Goal: Task Accomplishment & Management: Manage account settings

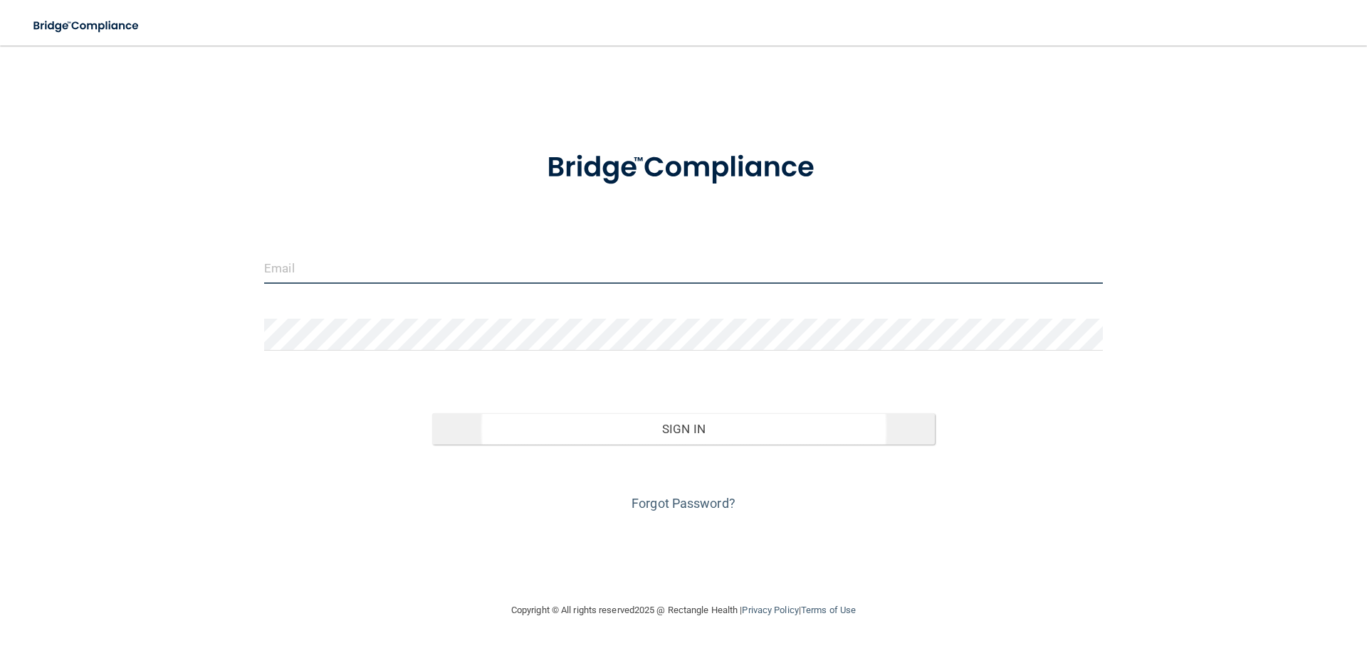
type input "[PERSON_NAME][EMAIL_ADDRESS][DOMAIN_NAME]"
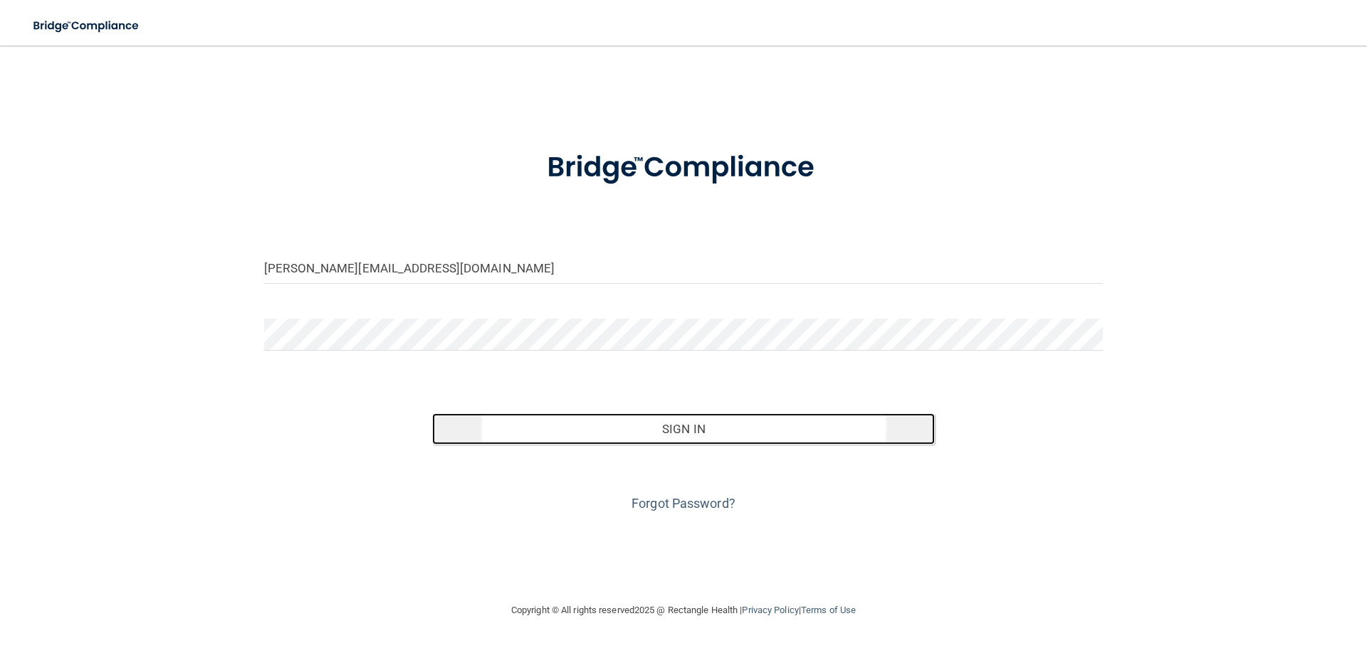
click at [529, 434] on button "Sign In" at bounding box center [683, 429] width 503 height 31
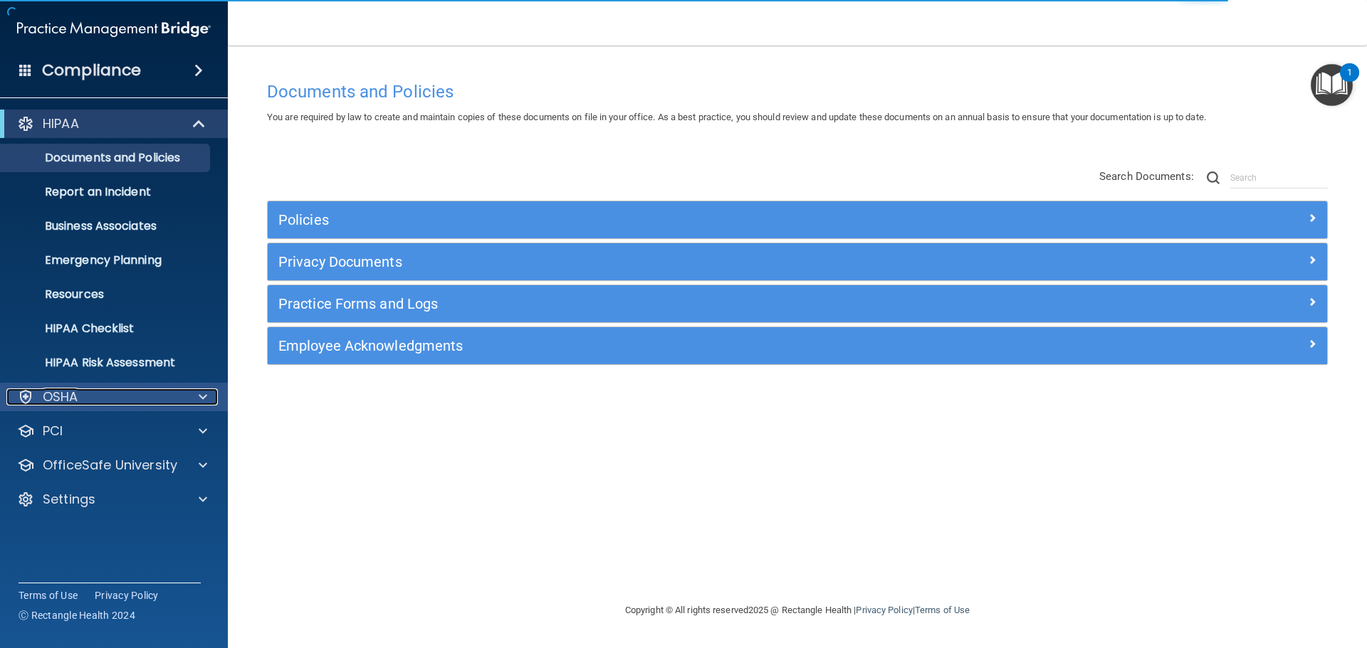
click at [170, 402] on div "OSHA" at bounding box center [94, 397] width 177 height 17
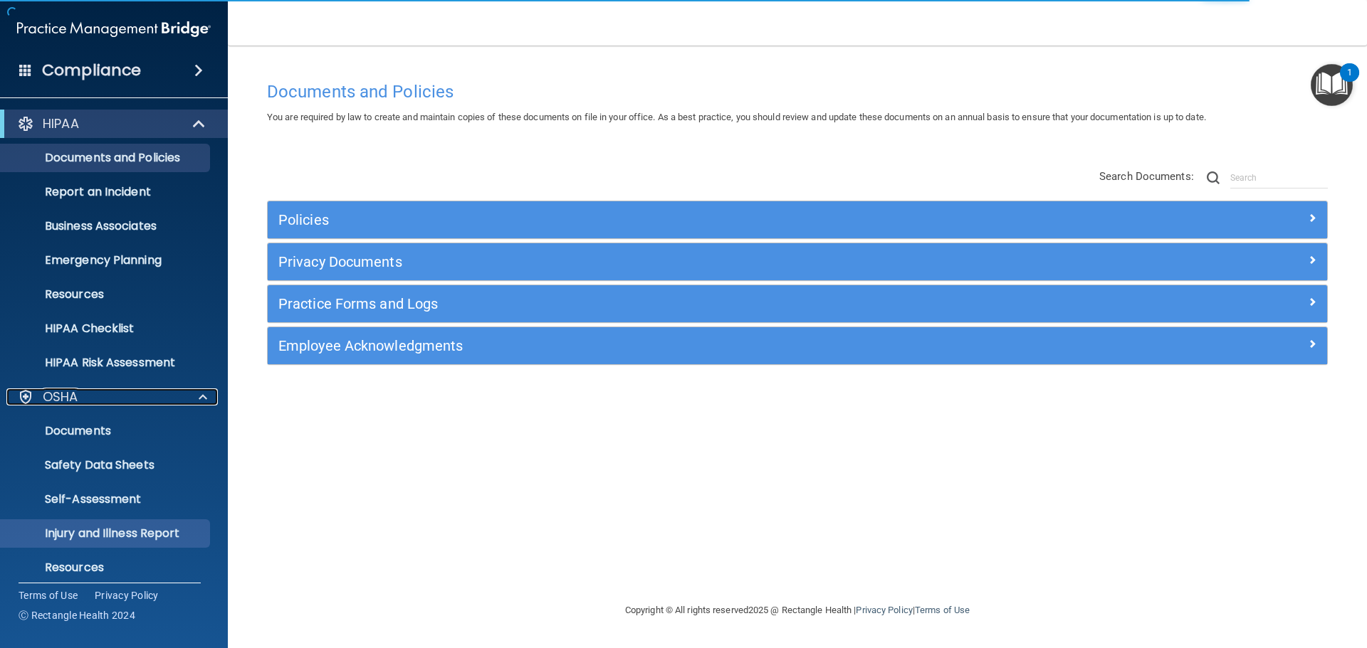
scroll to position [113, 0]
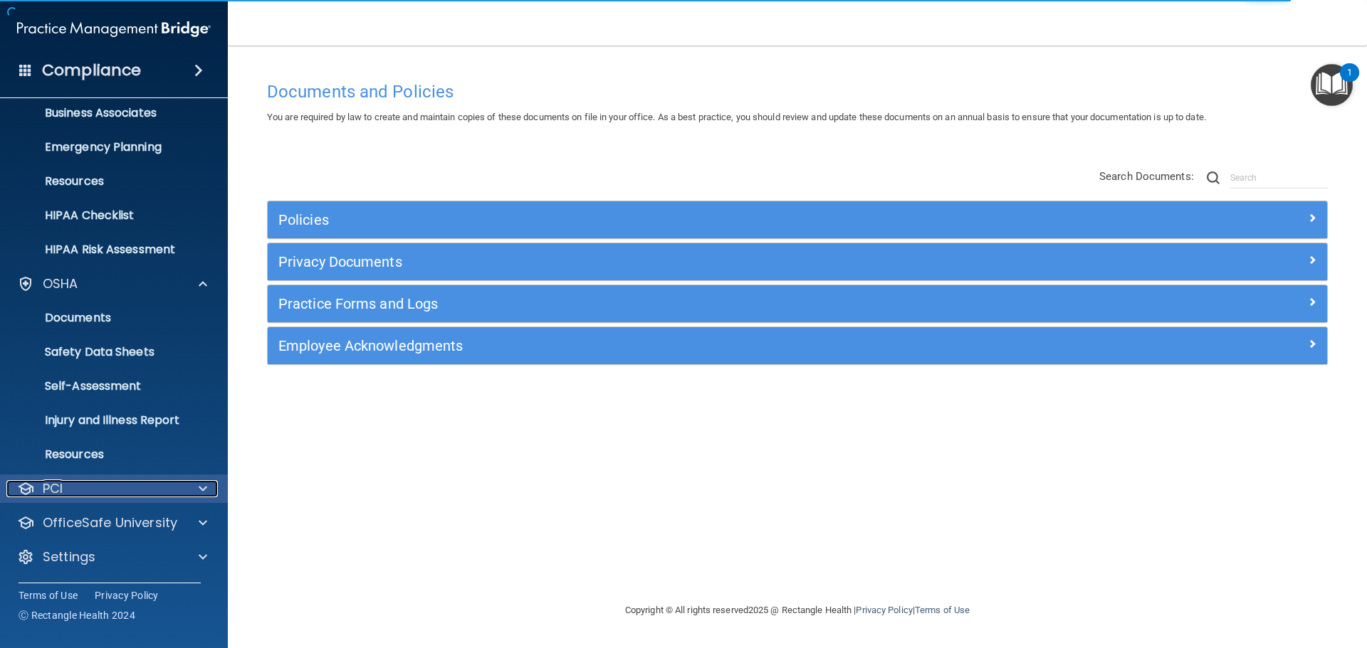
click at [190, 487] on div at bounding box center [201, 488] width 36 height 17
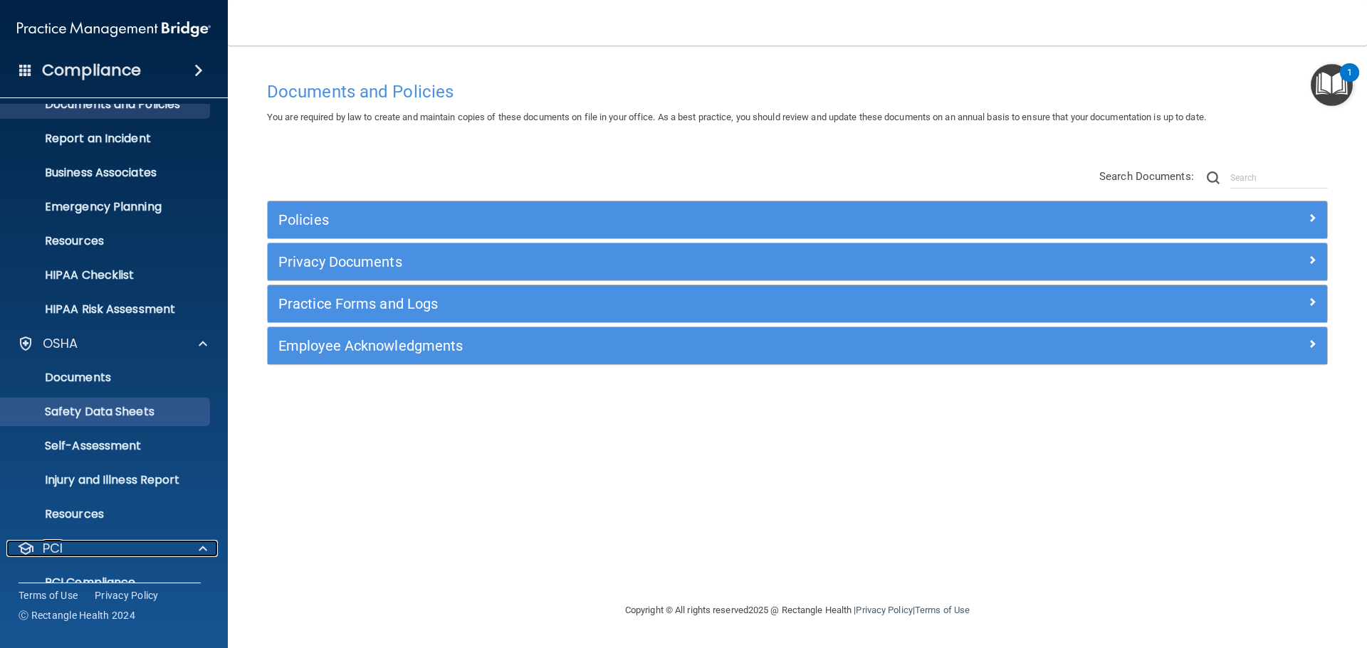
scroll to position [0, 0]
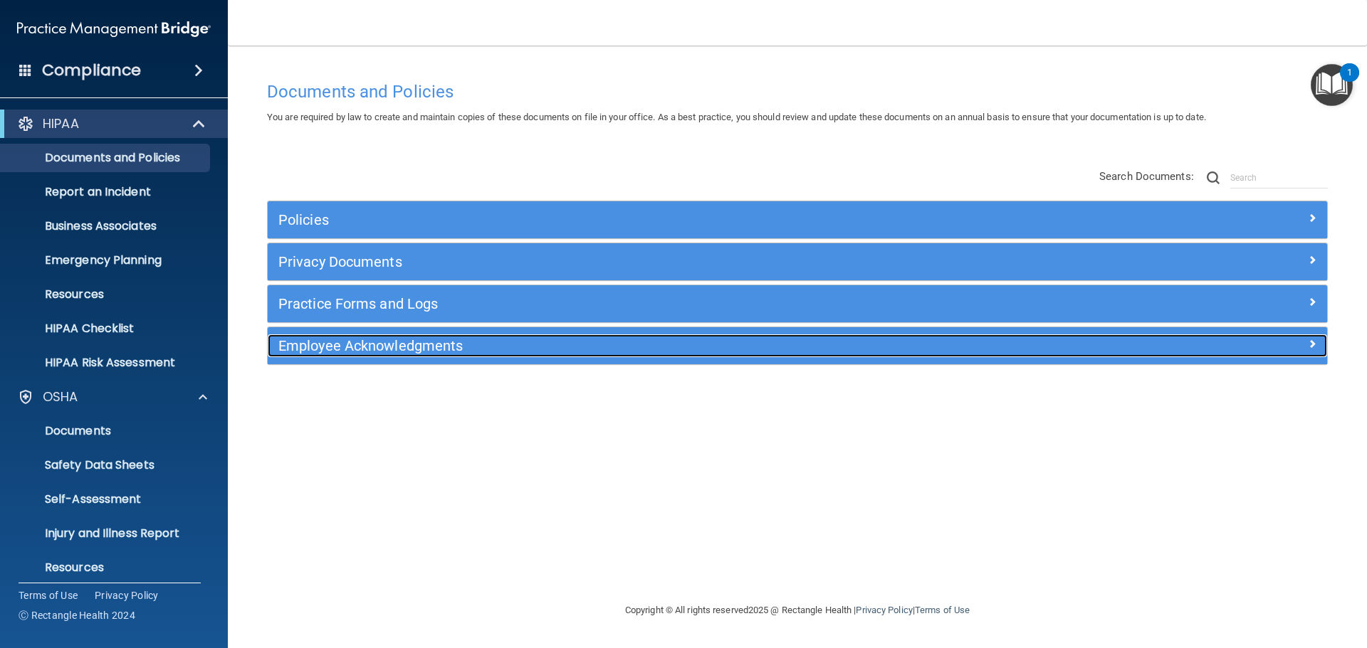
click at [448, 335] on div "Employee Acknowledgments" at bounding box center [665, 346] width 794 height 23
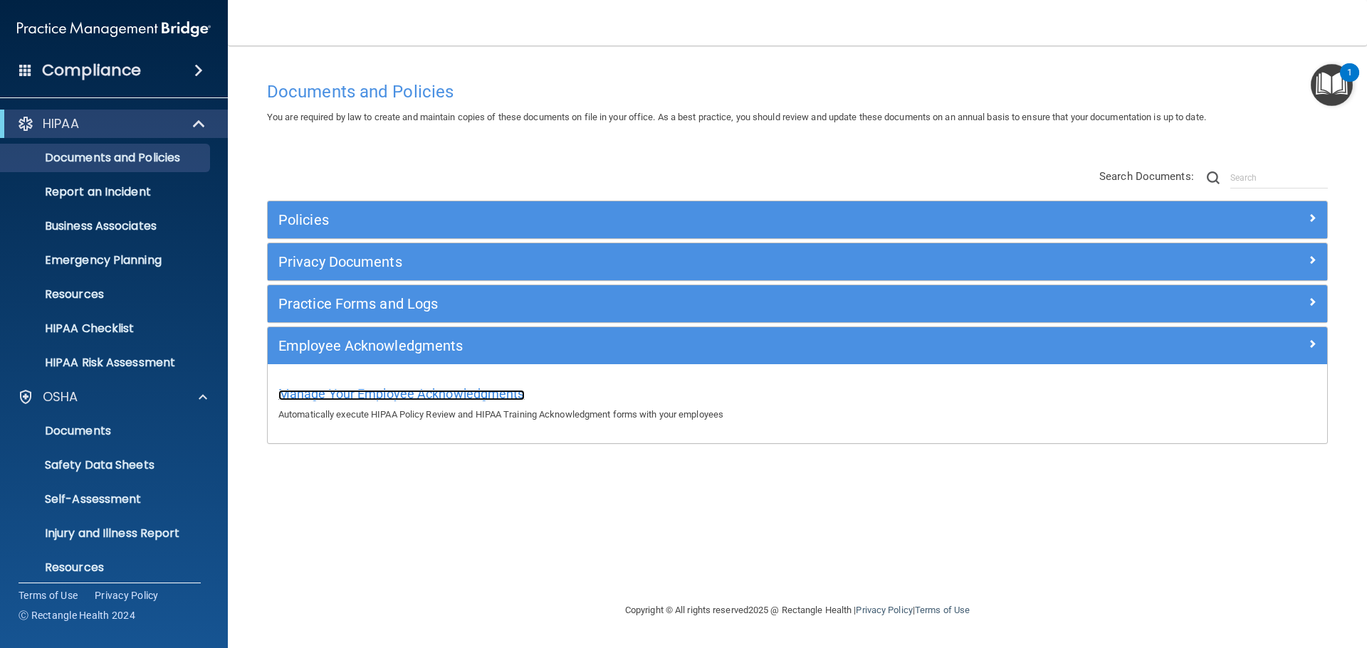
click at [427, 394] on span "Manage Your Employee Acknowledgments" at bounding box center [401, 394] width 246 height 15
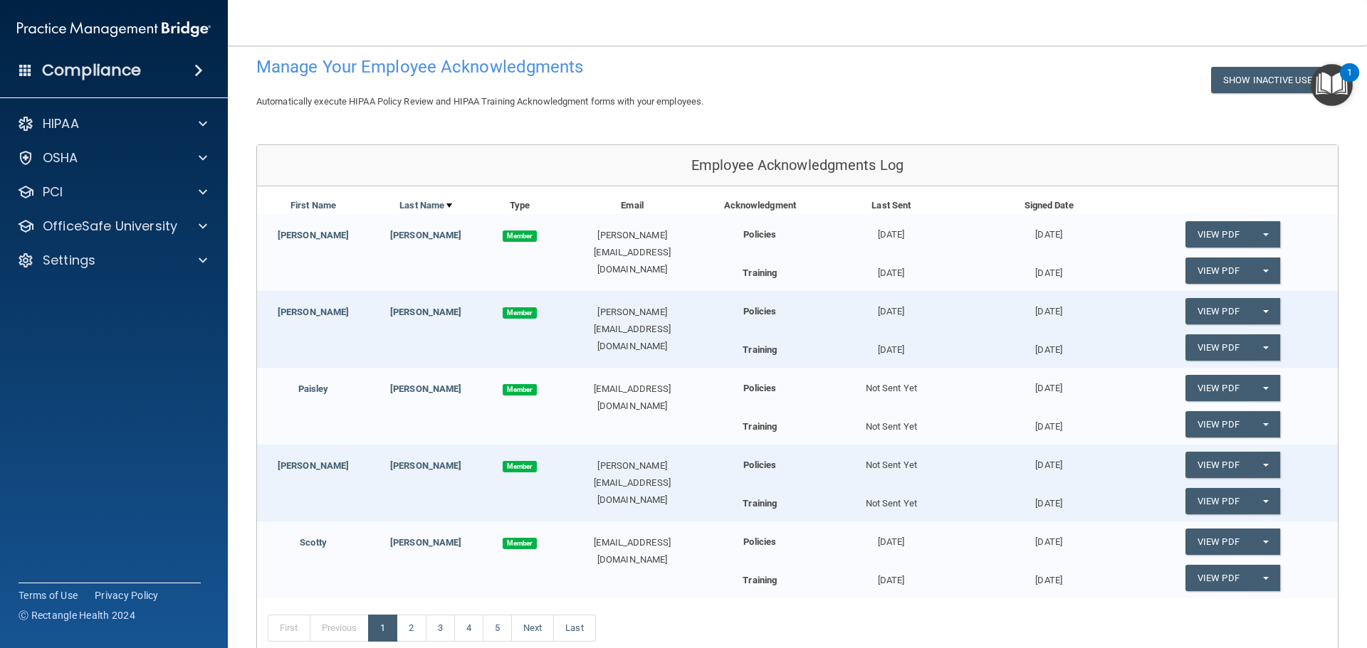
scroll to position [214, 0]
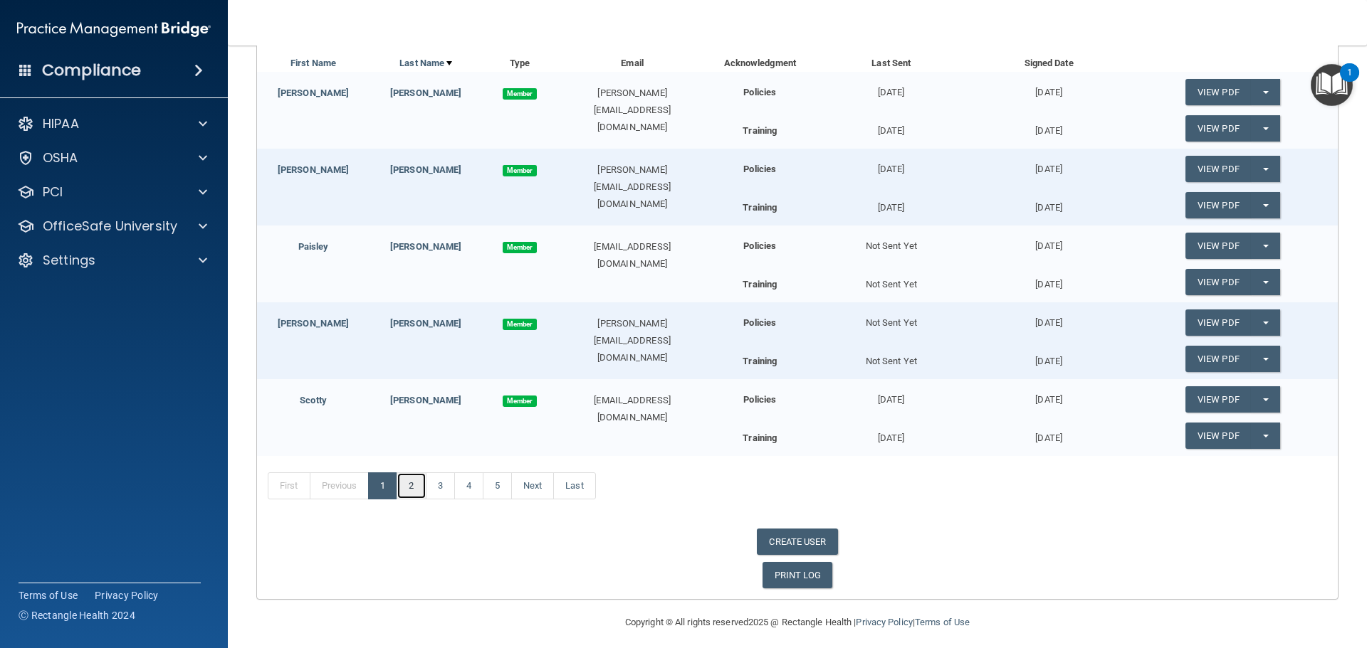
click at [421, 486] on link "2" at bounding box center [410, 486] width 29 height 27
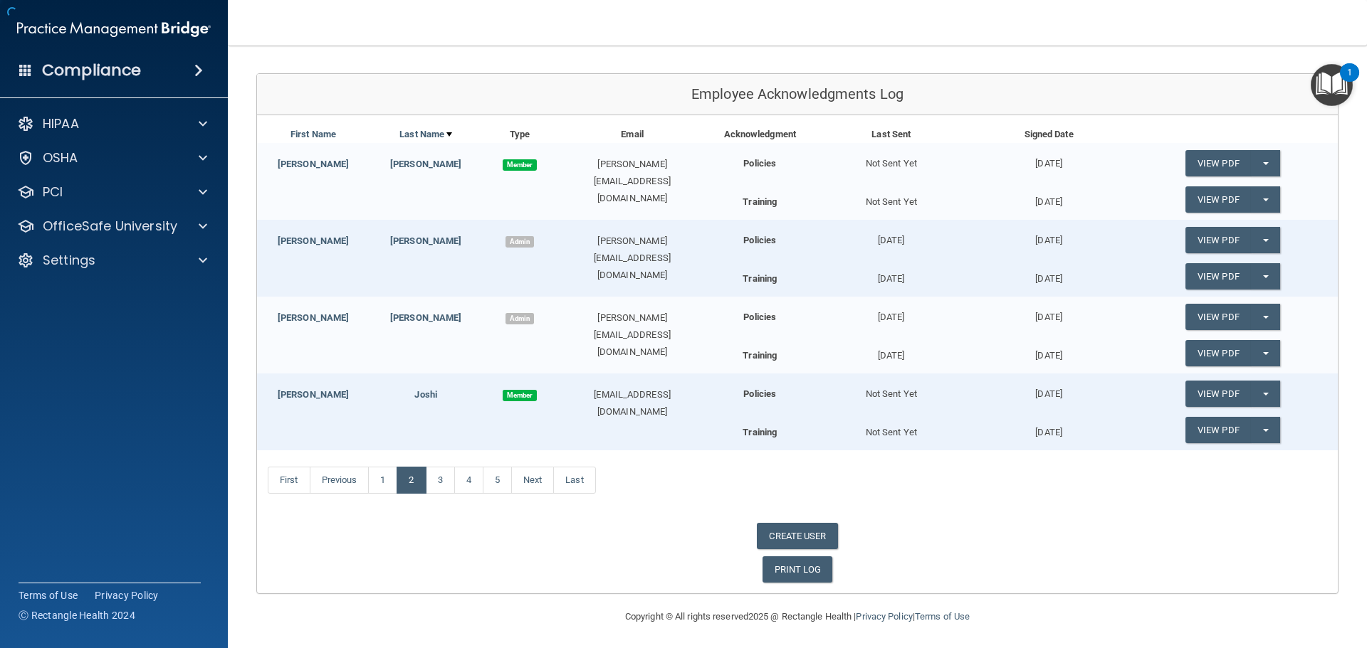
scroll to position [145, 0]
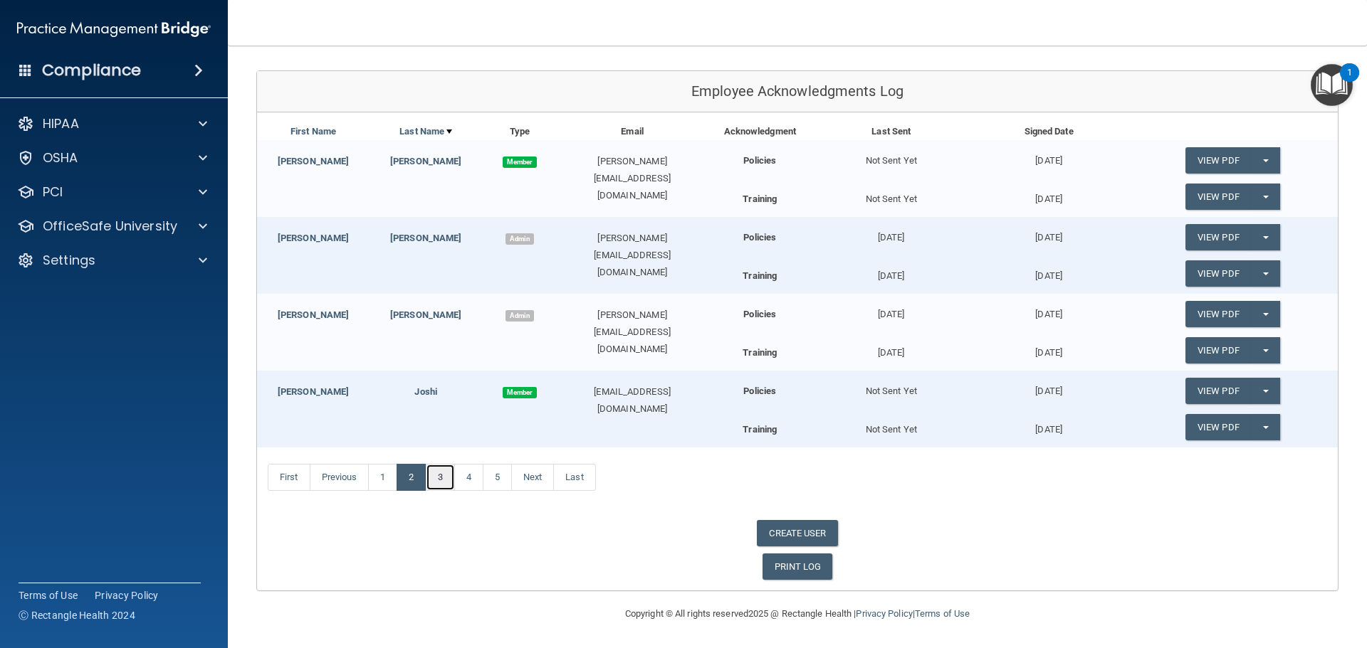
click at [443, 485] on link "3" at bounding box center [440, 477] width 29 height 27
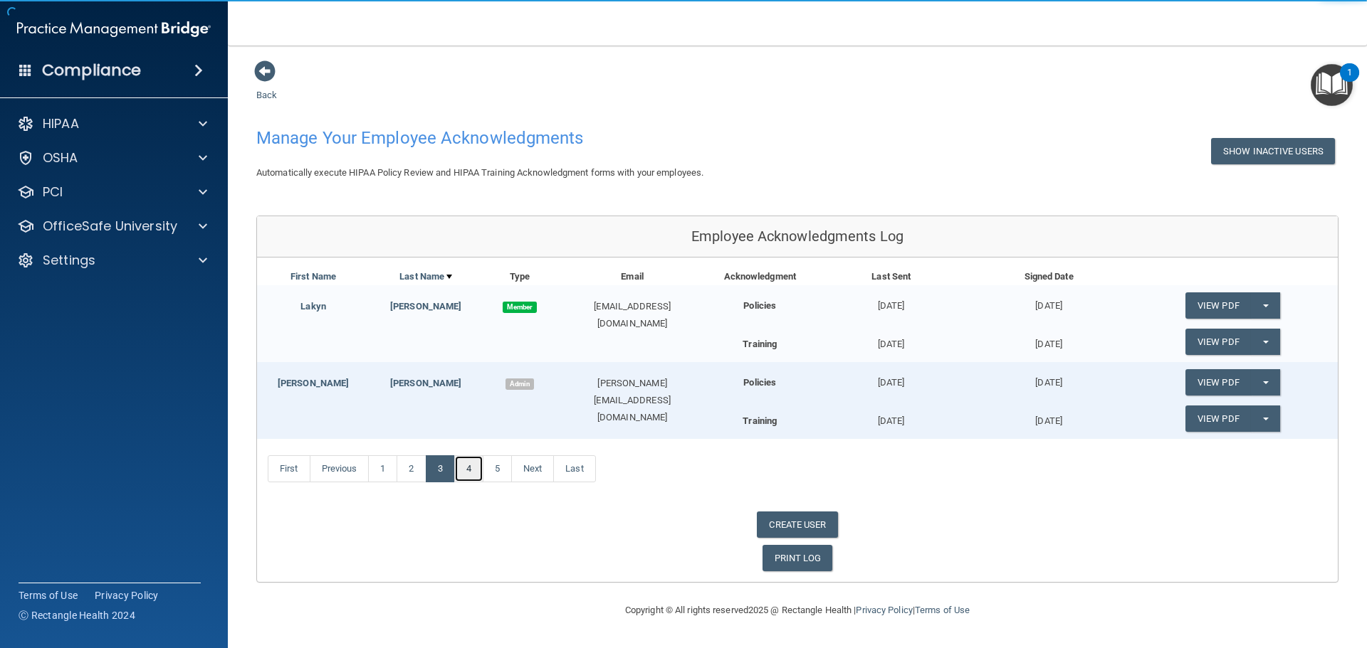
click at [470, 473] on link "4" at bounding box center [468, 469] width 29 height 27
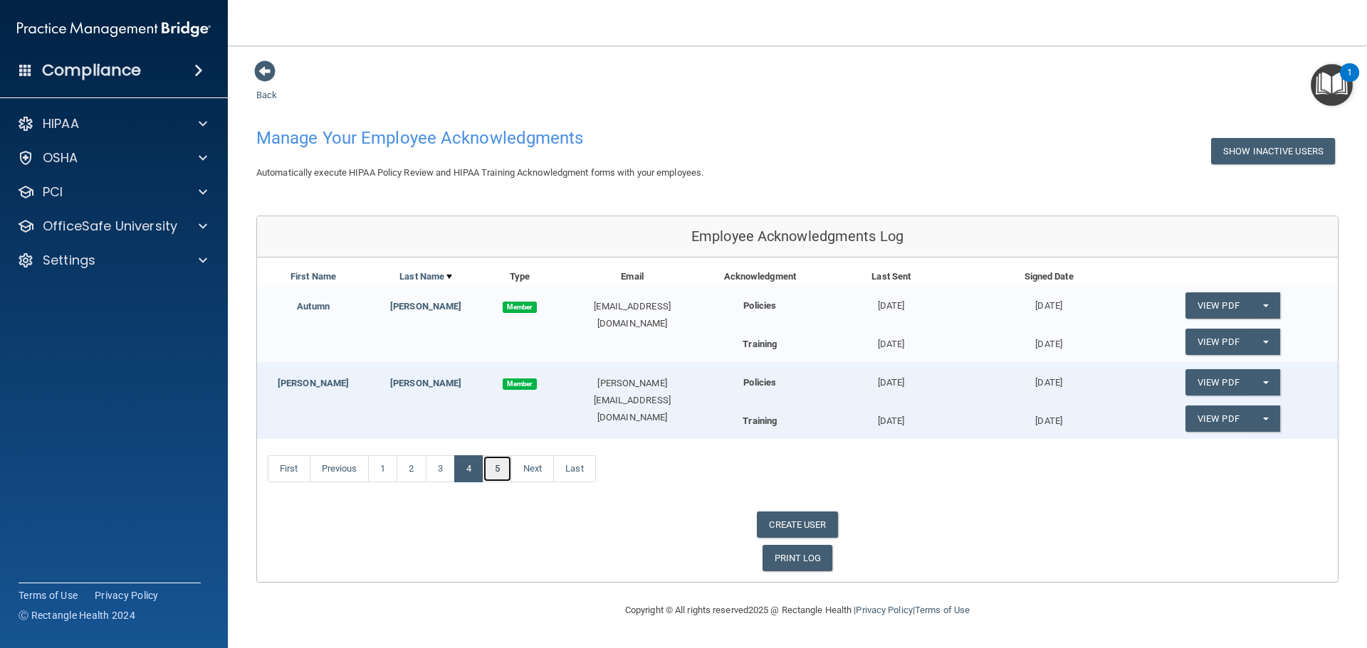
click at [500, 471] on link "5" at bounding box center [497, 469] width 29 height 27
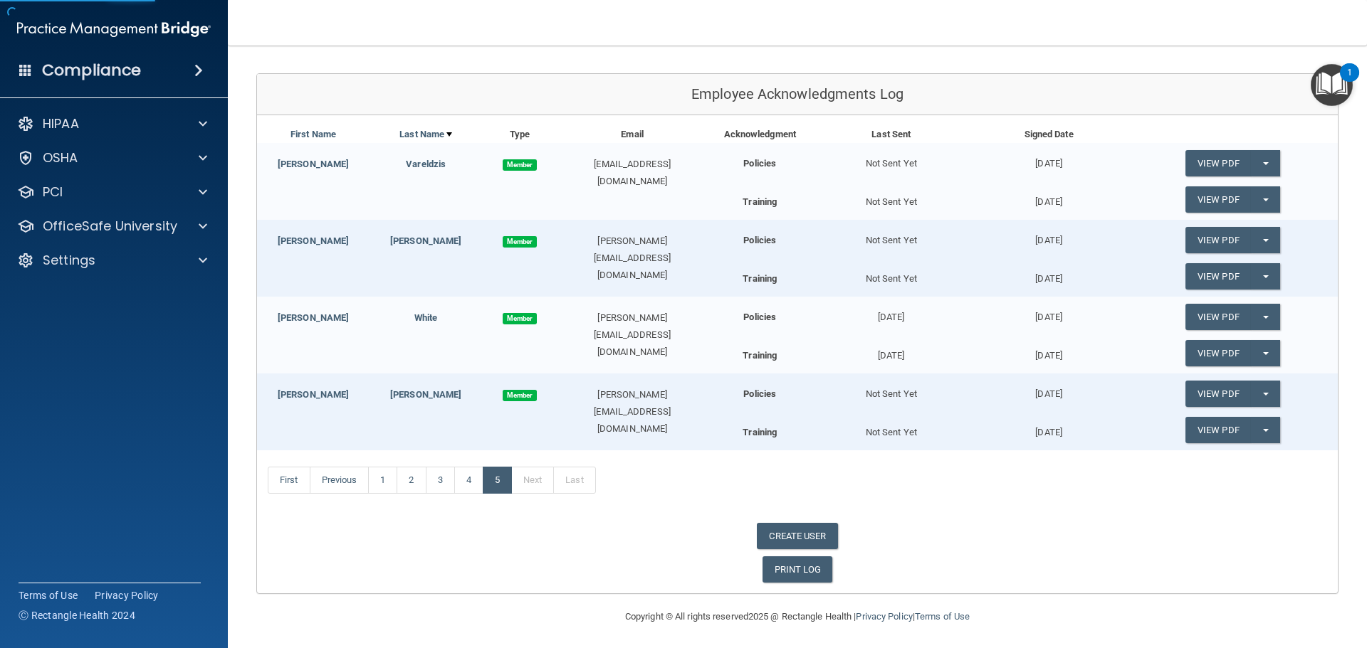
scroll to position [145, 0]
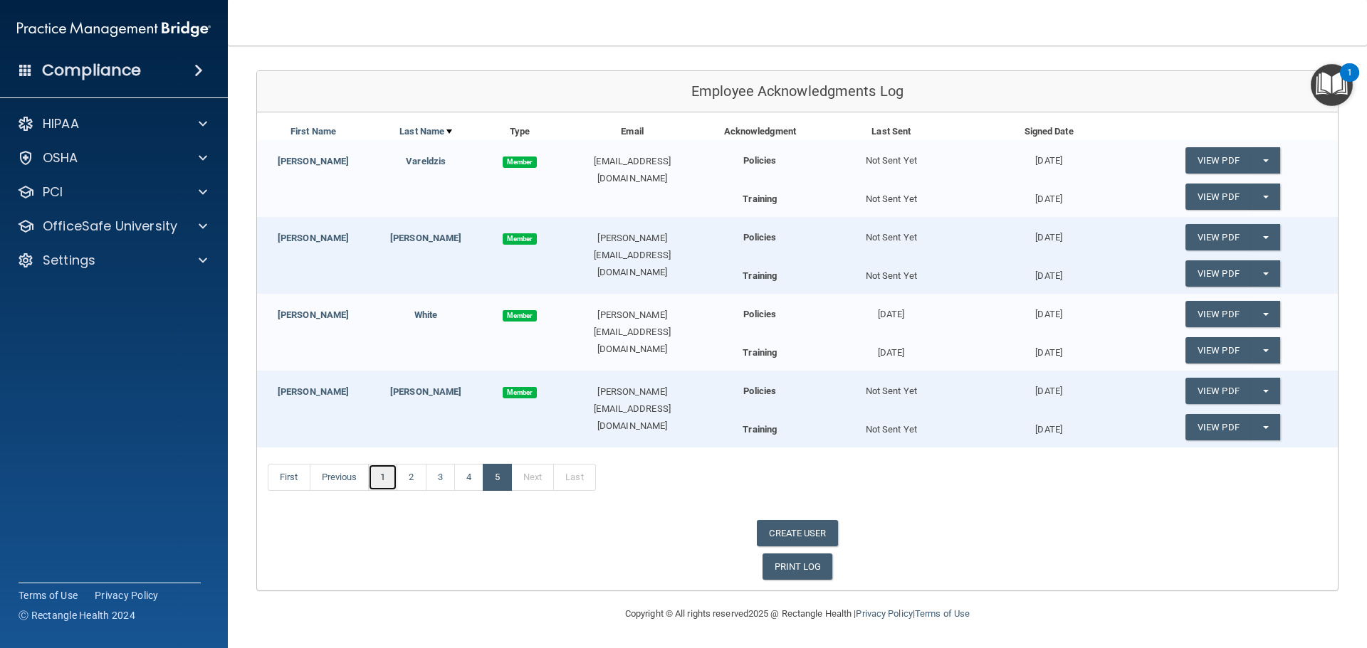
click at [379, 480] on link "1" at bounding box center [382, 477] width 29 height 27
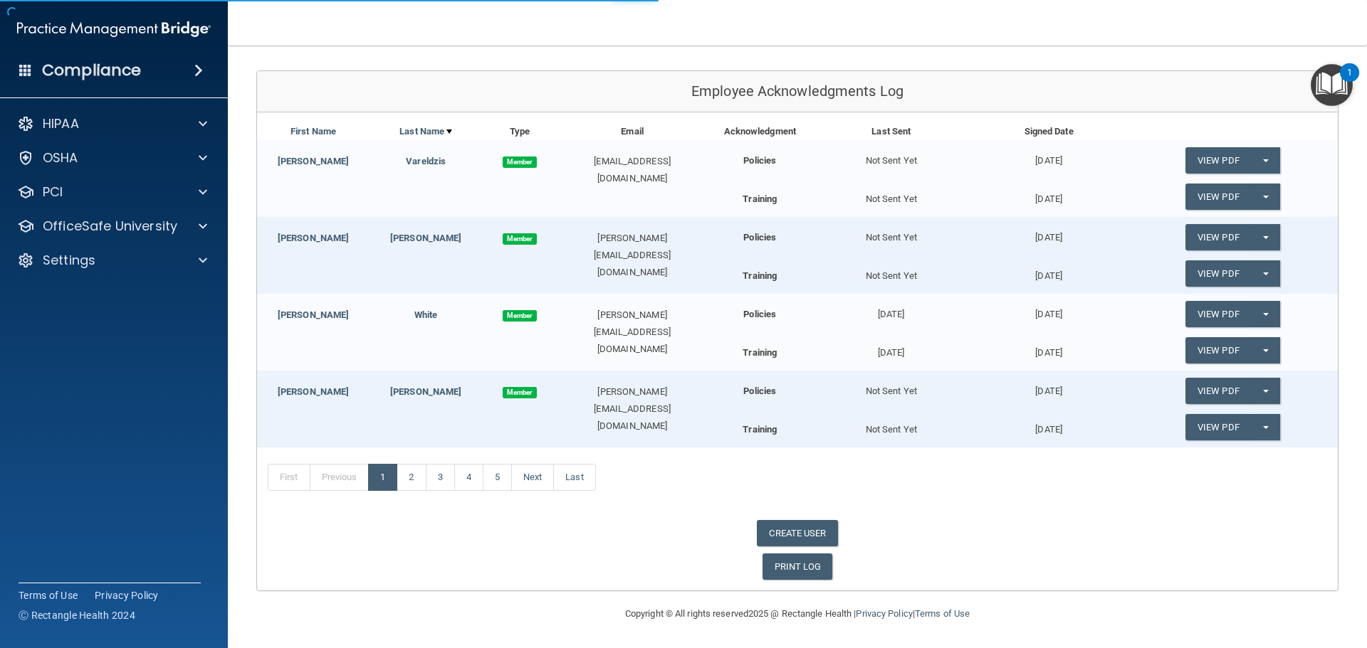
scroll to position [222, 0]
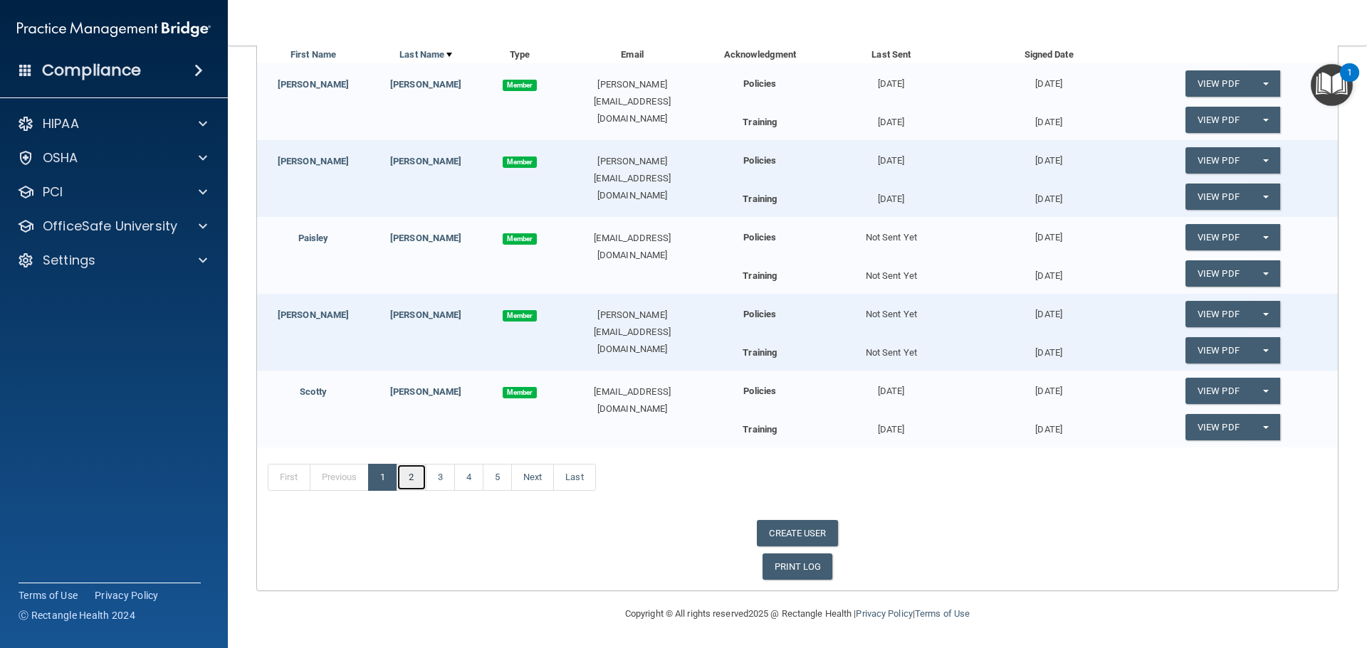
click at [414, 479] on link "2" at bounding box center [410, 477] width 29 height 27
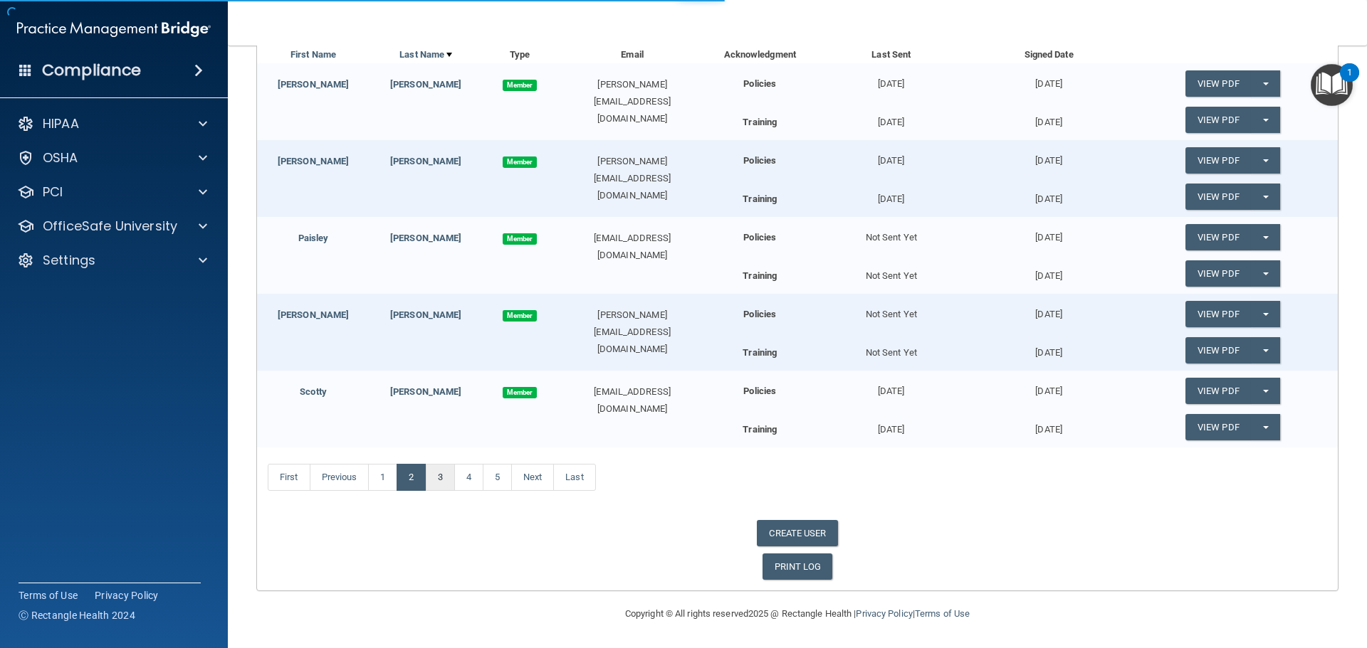
scroll to position [145, 0]
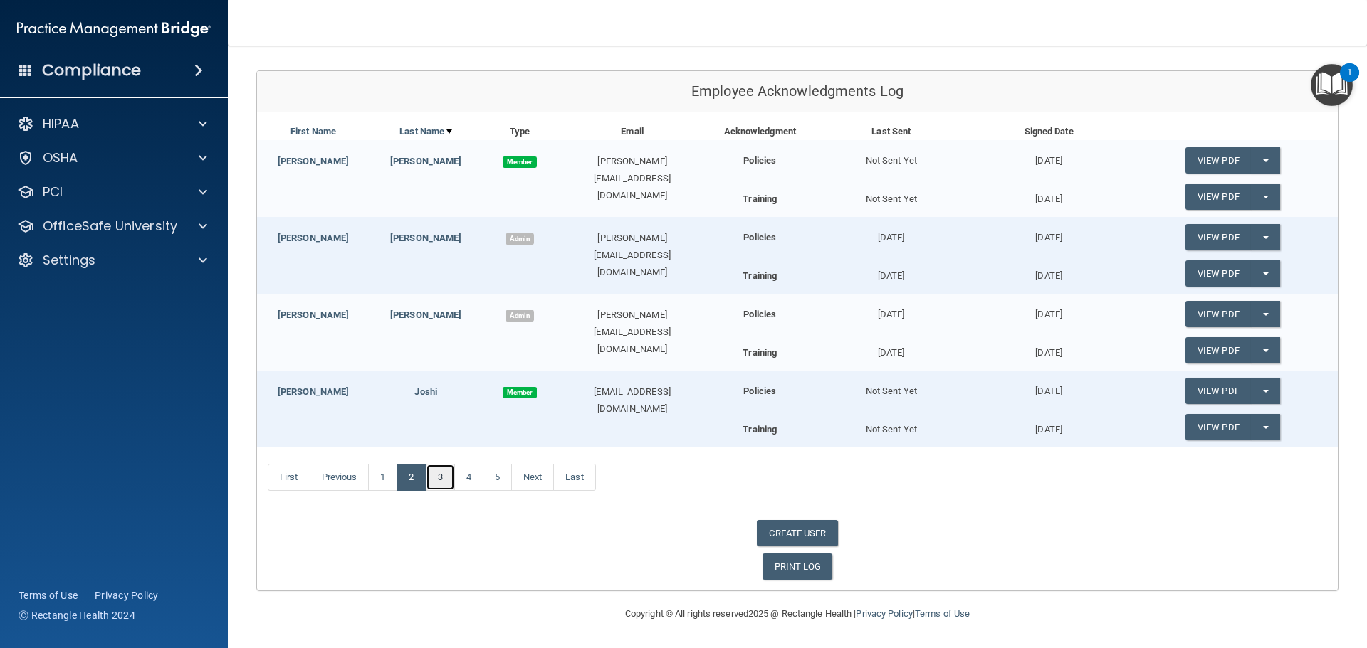
click at [450, 476] on link "3" at bounding box center [440, 477] width 29 height 27
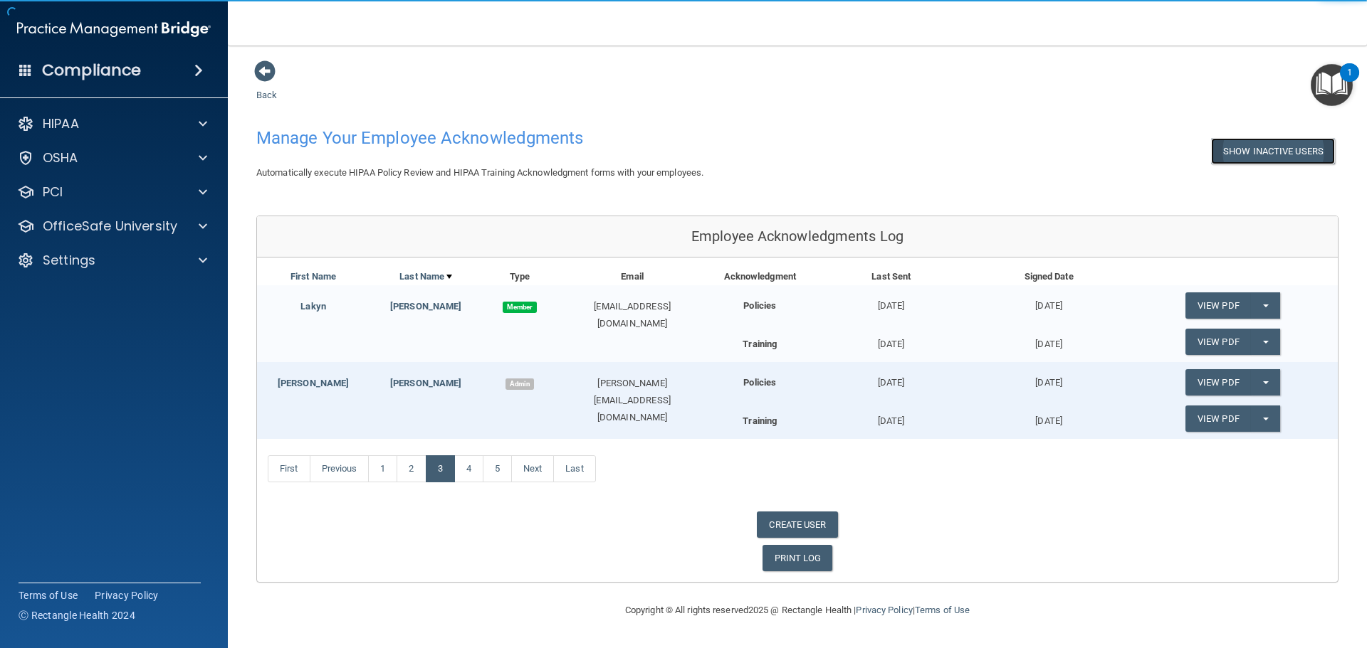
click at [1266, 154] on button "Show Inactive Users" at bounding box center [1273, 151] width 124 height 26
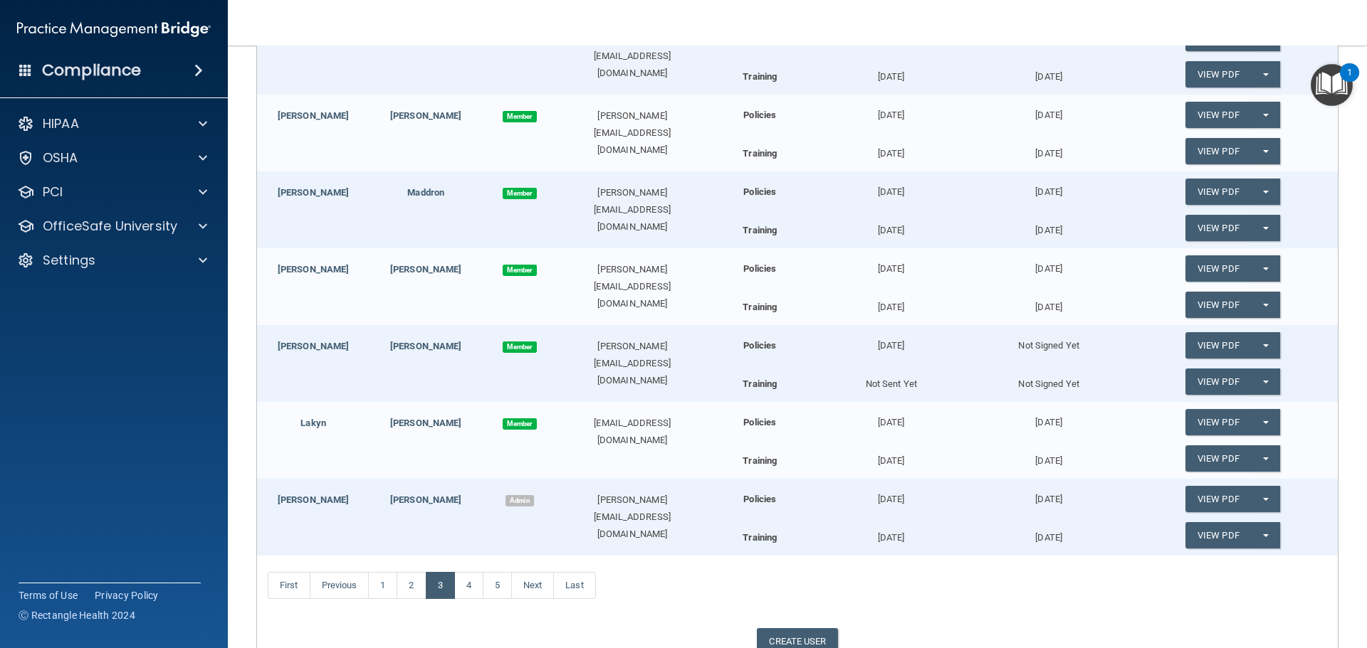
scroll to position [427, 0]
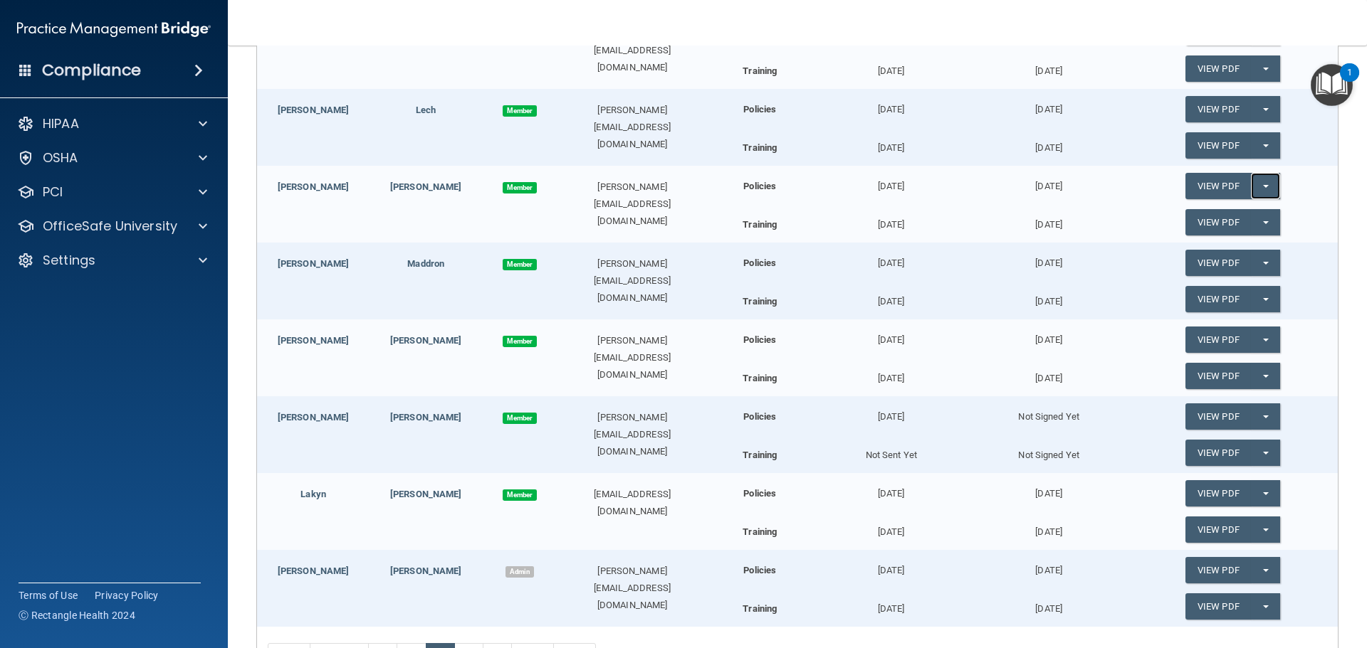
click at [1259, 179] on button "Split button!" at bounding box center [1265, 186] width 29 height 26
drag, startPoint x: 110, startPoint y: 426, endPoint x: 129, endPoint y: 347, distance: 81.2
click at [111, 426] on accordion "HIPAA Documents and Policies Report an Incident Business Associates Emergency P…" at bounding box center [114, 284] width 228 height 360
click at [123, 267] on div "Settings" at bounding box center [94, 260] width 177 height 17
click at [51, 336] on p "My Users" at bounding box center [106, 329] width 194 height 14
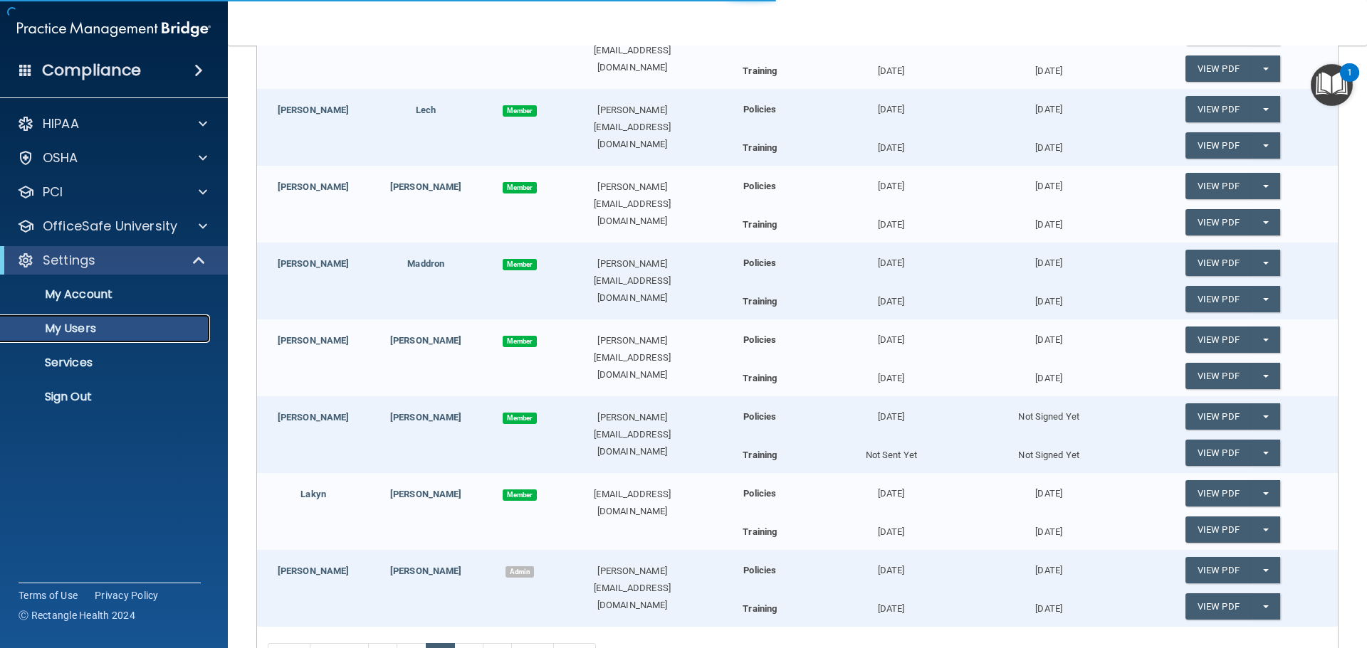
select select "20"
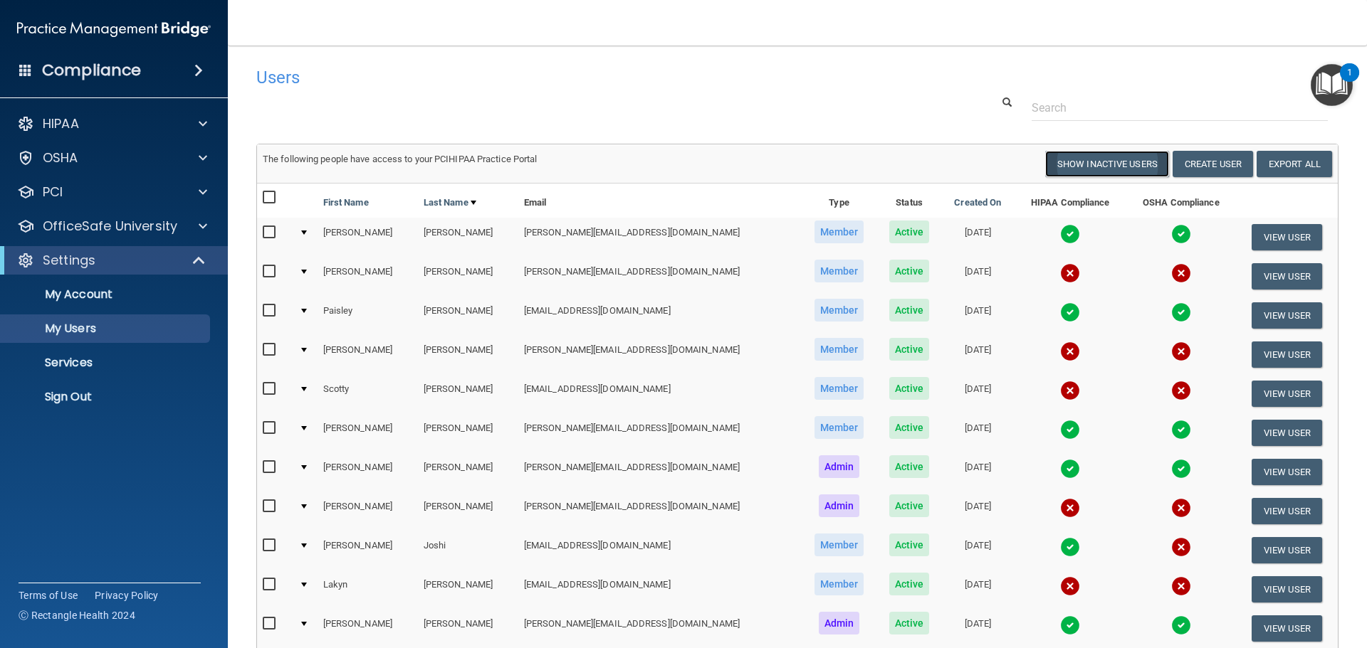
click at [1087, 167] on button "Show Inactive Users" at bounding box center [1107, 164] width 124 height 26
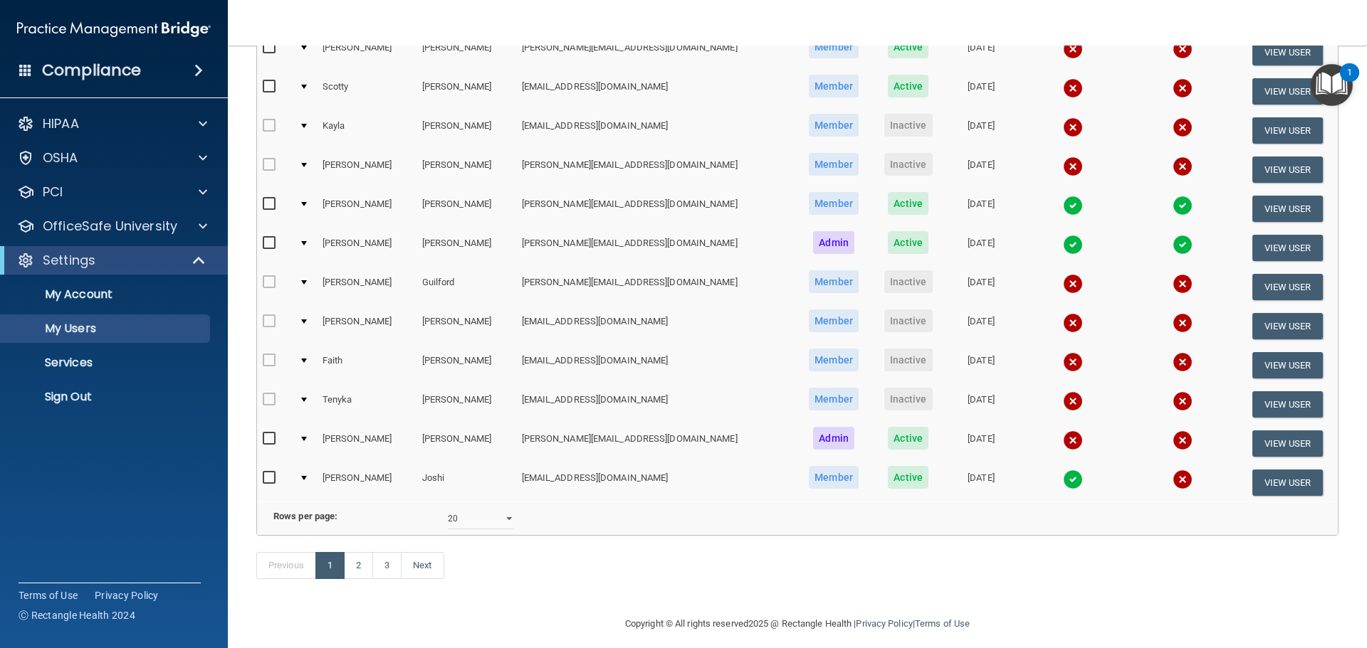
scroll to position [530, 0]
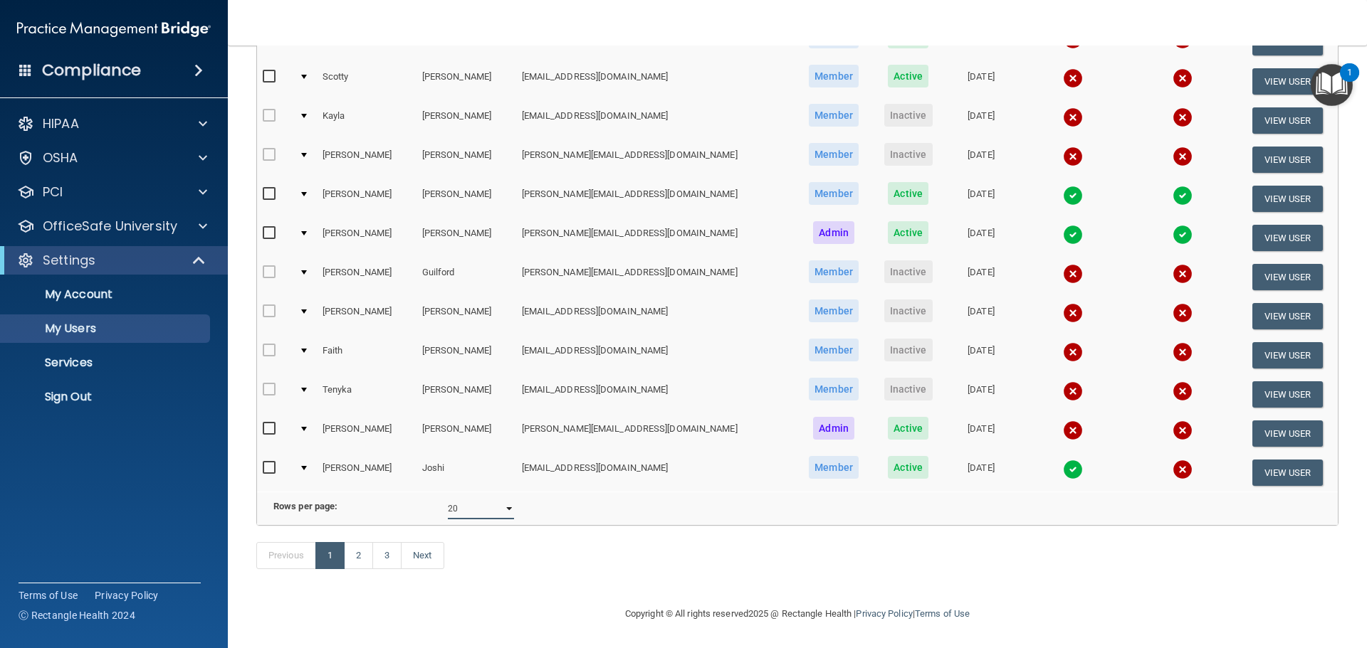
click at [471, 504] on select "10 20 30 40 all" at bounding box center [481, 508] width 66 height 21
select select "30"
click at [448, 498] on select "10 20 30 40 all" at bounding box center [481, 508] width 66 height 21
select select "30"
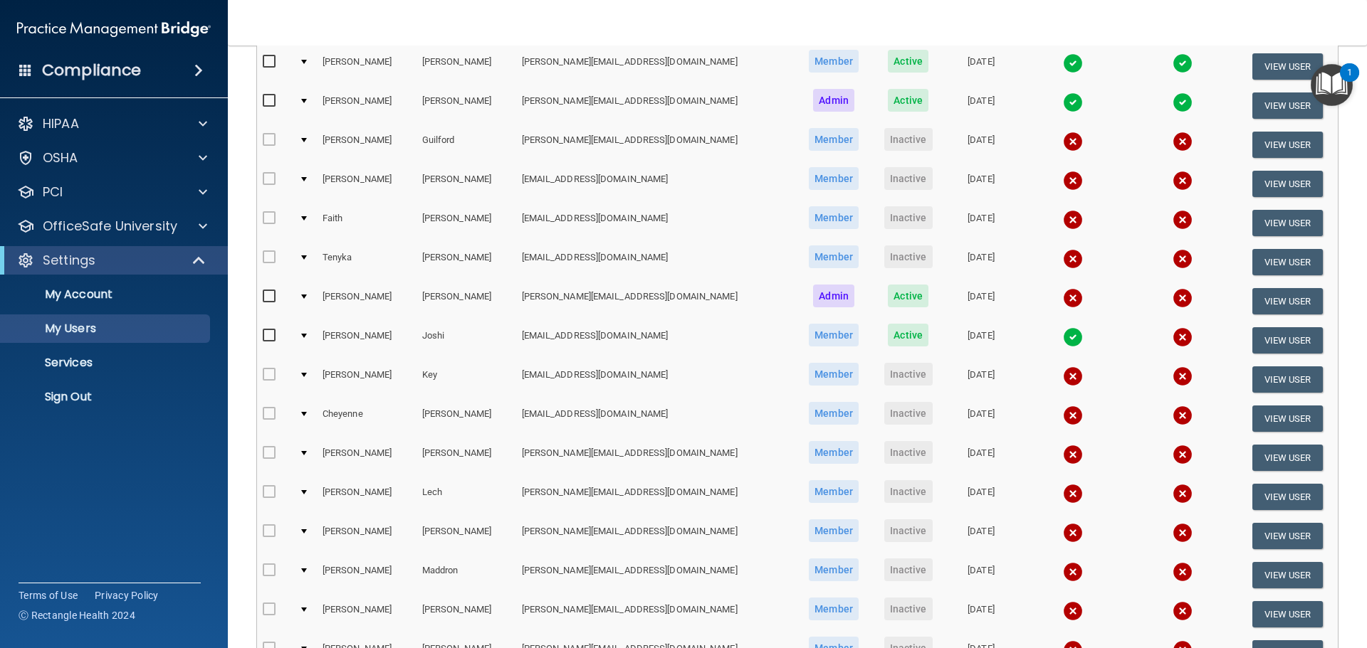
scroll to position [921, 0]
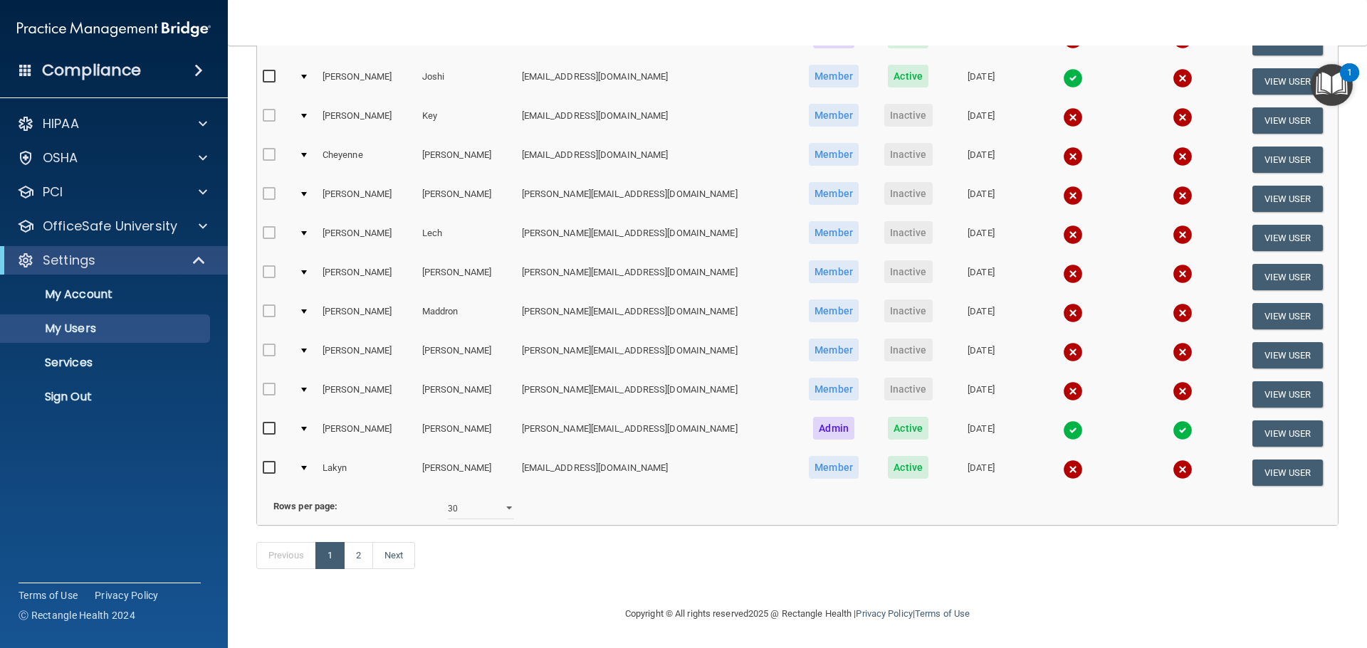
click at [307, 270] on div at bounding box center [304, 272] width 6 height 4
click at [1272, 264] on button "View User" at bounding box center [1287, 277] width 70 height 26
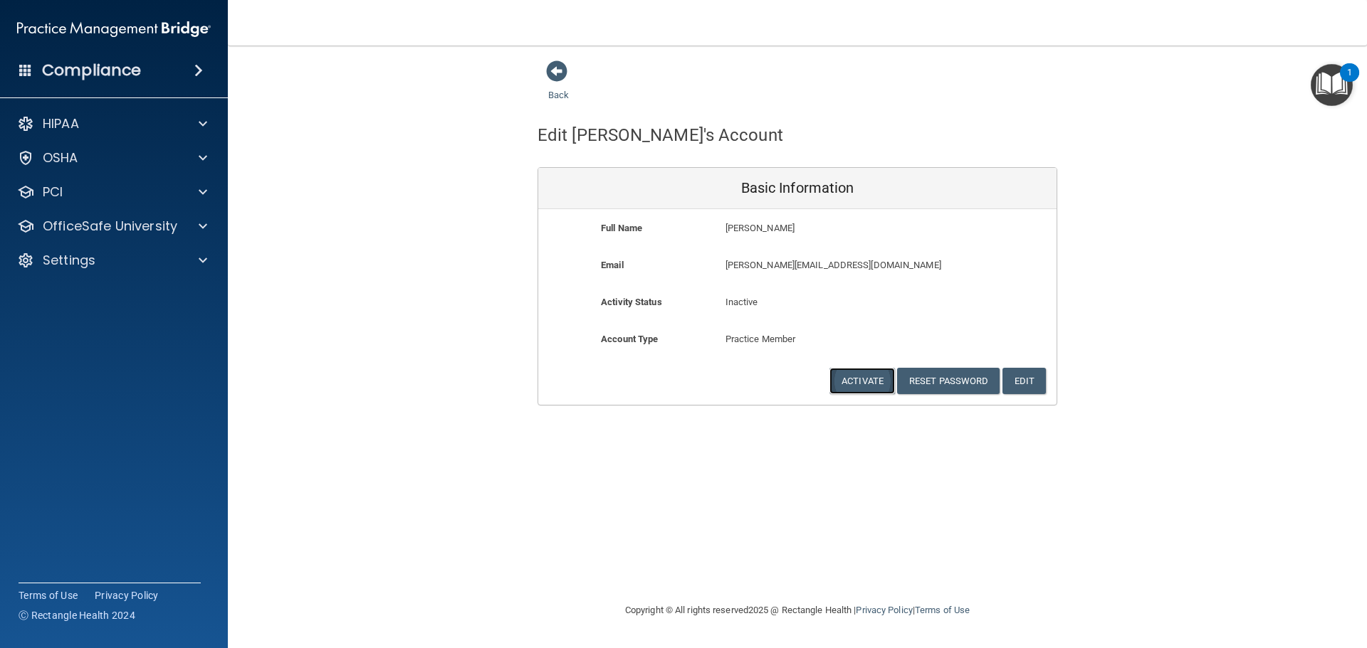
click at [861, 380] on button "Activate" at bounding box center [861, 381] width 65 height 26
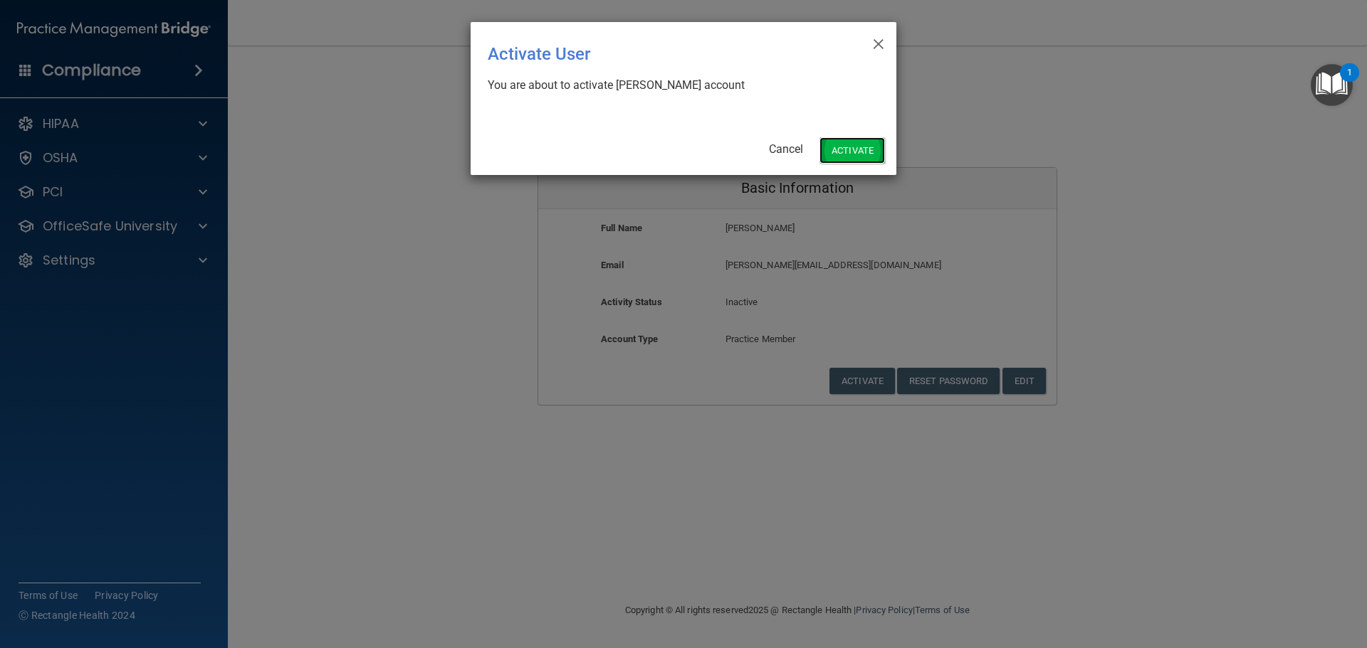
click at [833, 152] on button "Activate" at bounding box center [851, 150] width 65 height 26
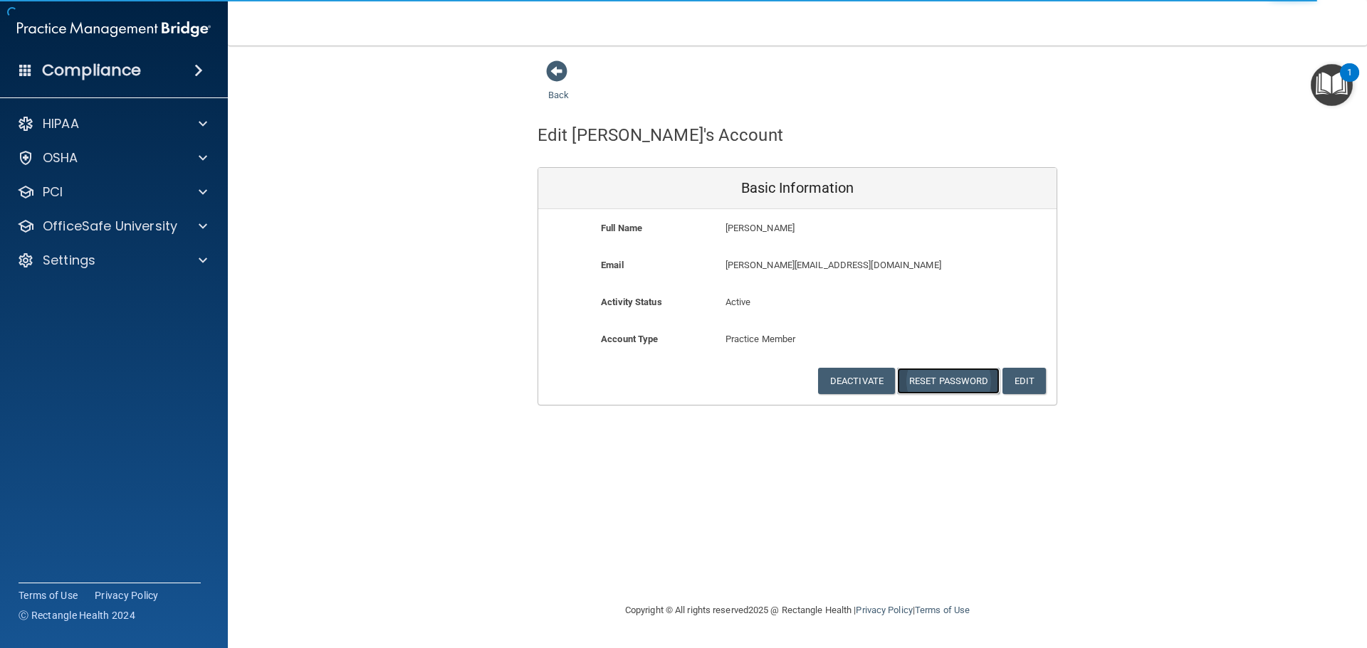
click at [938, 377] on button "Reset Password" at bounding box center [948, 381] width 103 height 26
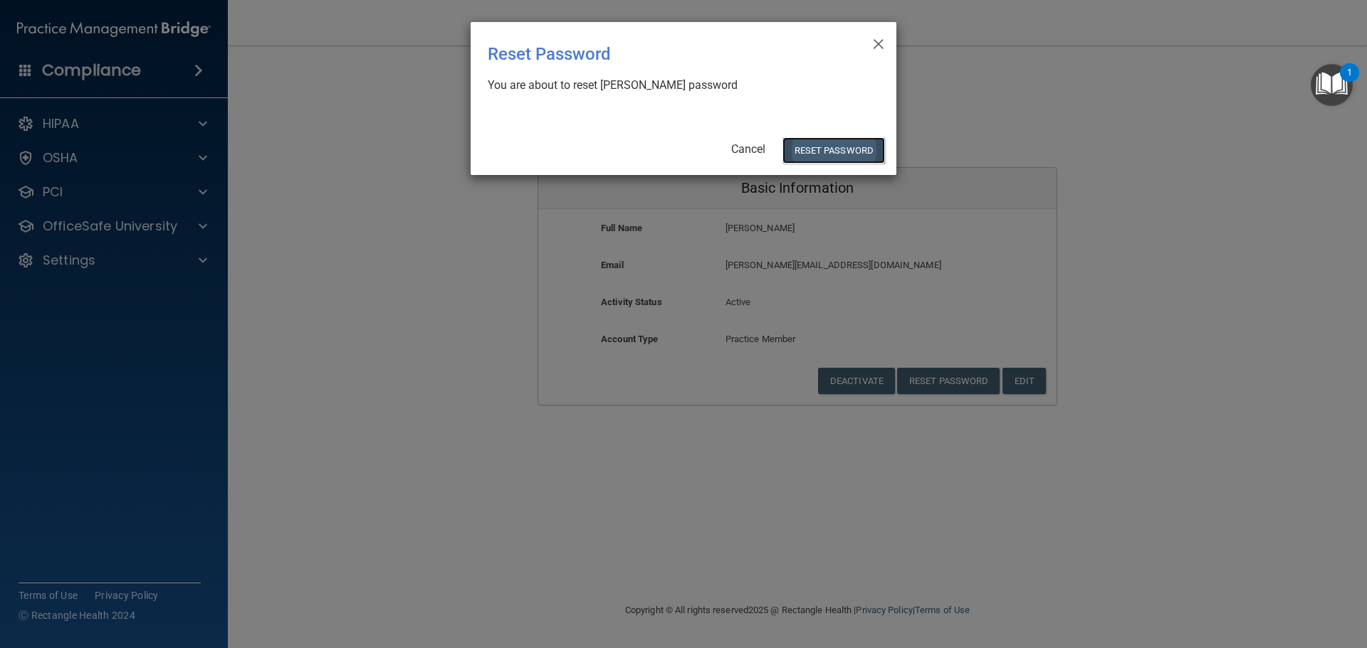
click at [828, 154] on button "Reset Password" at bounding box center [833, 150] width 103 height 26
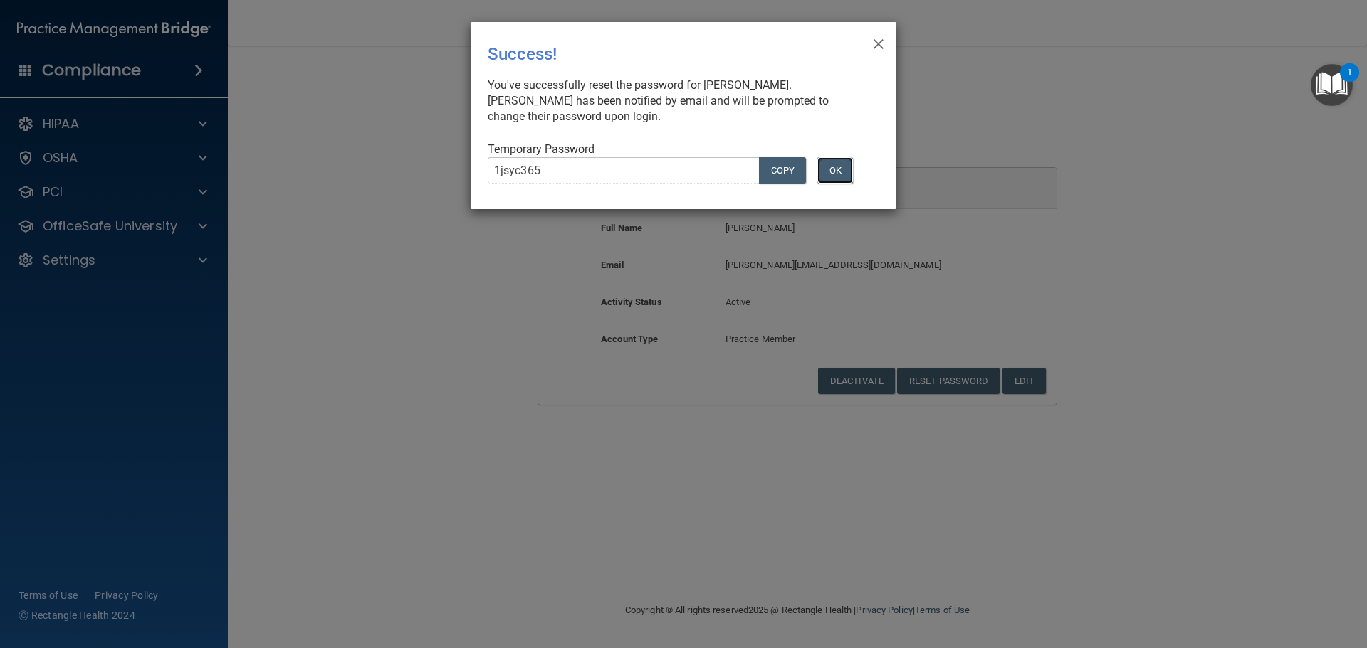
click at [835, 169] on button "OK" at bounding box center [835, 170] width 36 height 26
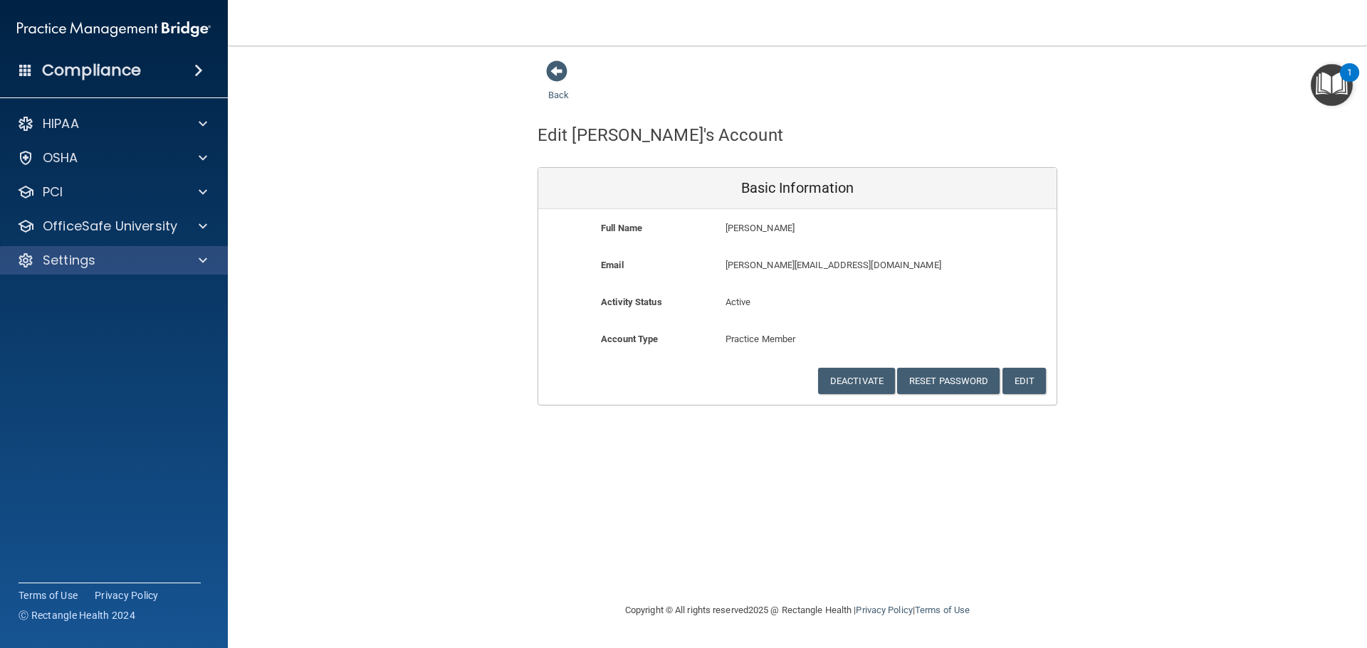
click at [201, 249] on div "Settings" at bounding box center [114, 260] width 228 height 28
click at [199, 263] on span at bounding box center [203, 260] width 9 height 17
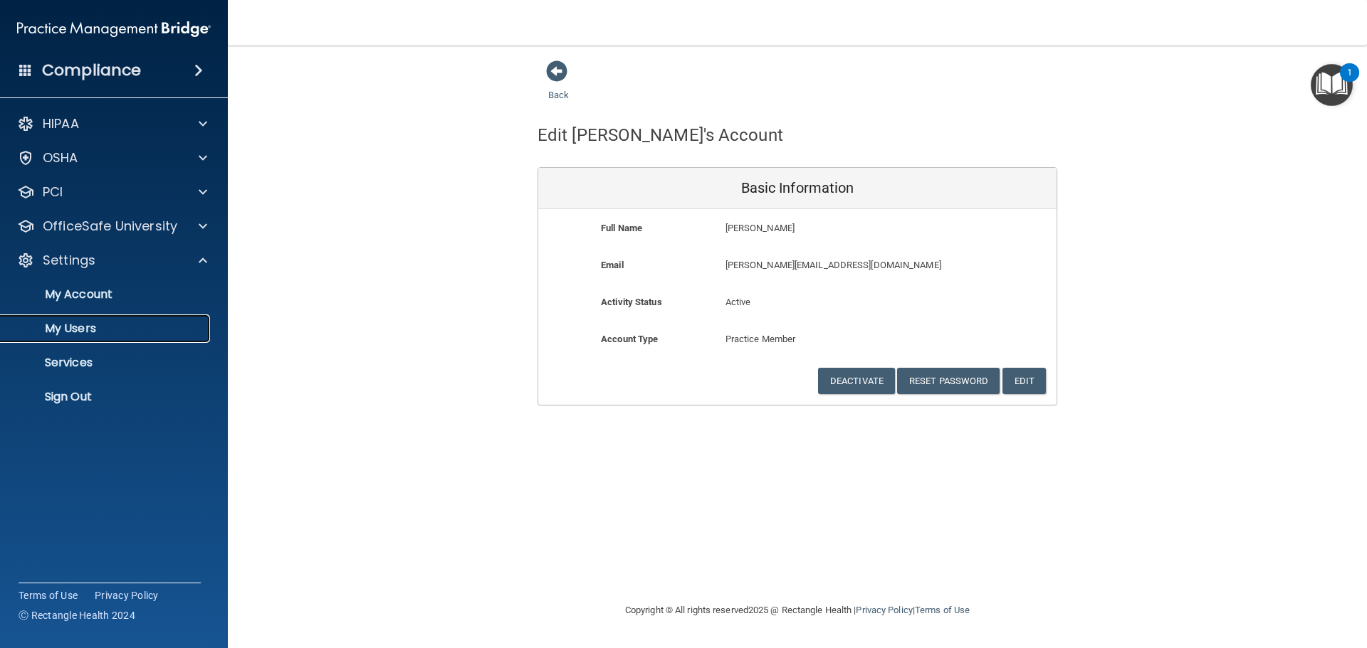
click at [99, 332] on p "My Users" at bounding box center [106, 329] width 194 height 14
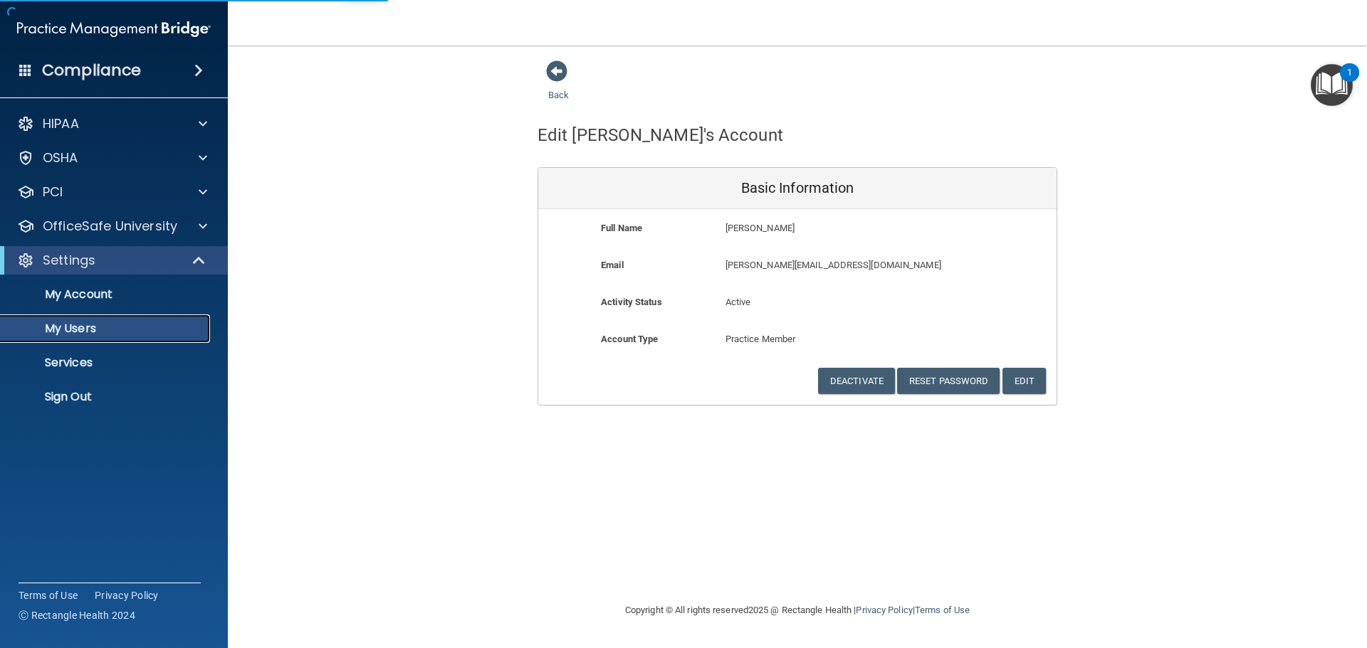
select select "20"
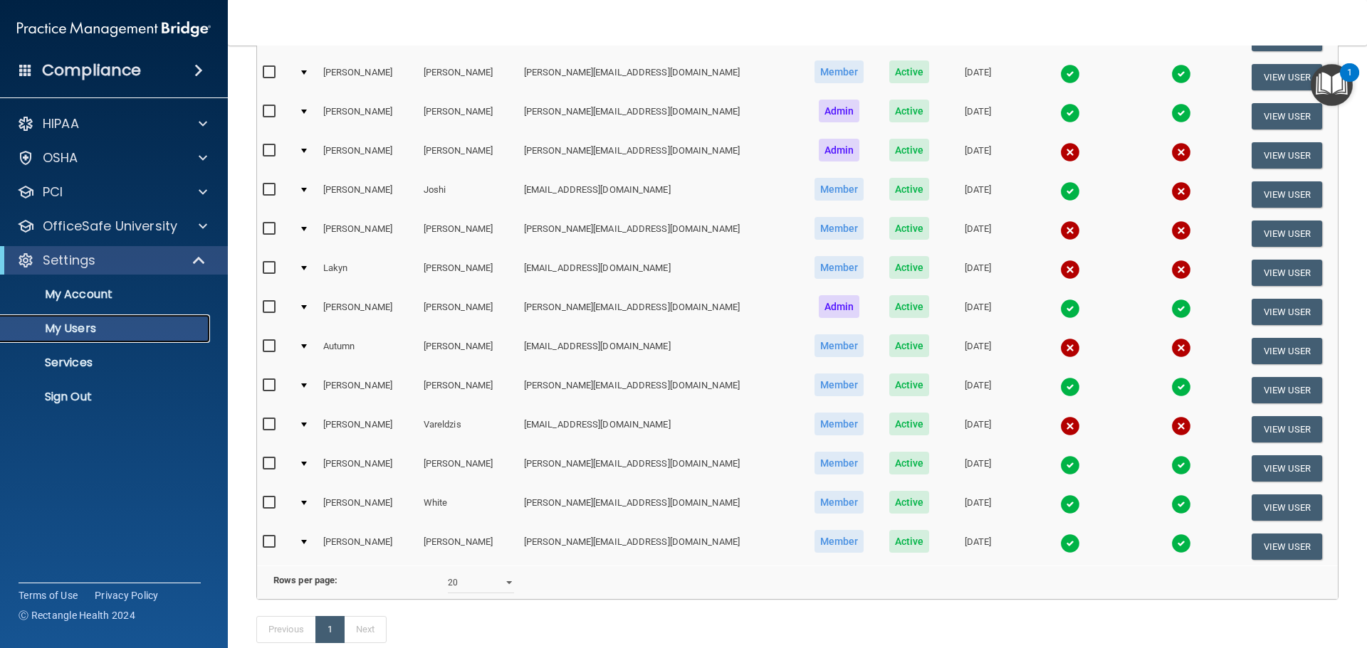
scroll to position [285, 0]
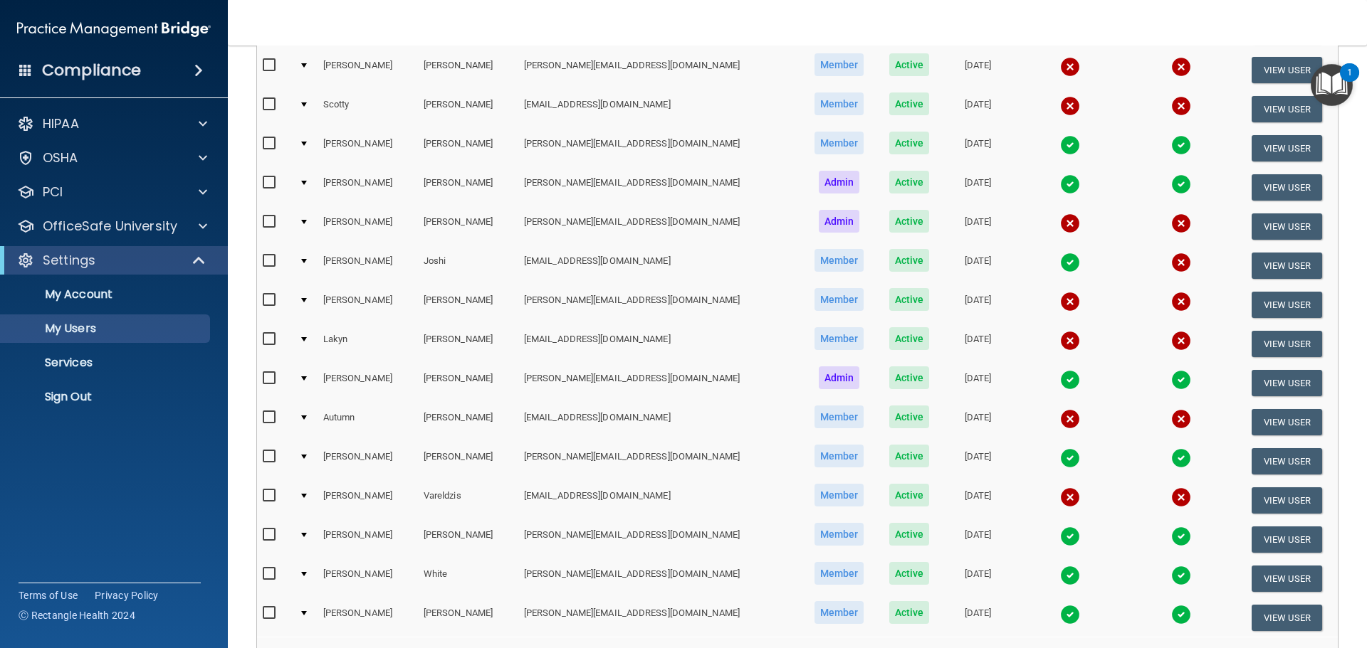
click at [272, 493] on input "checkbox" at bounding box center [271, 495] width 16 height 11
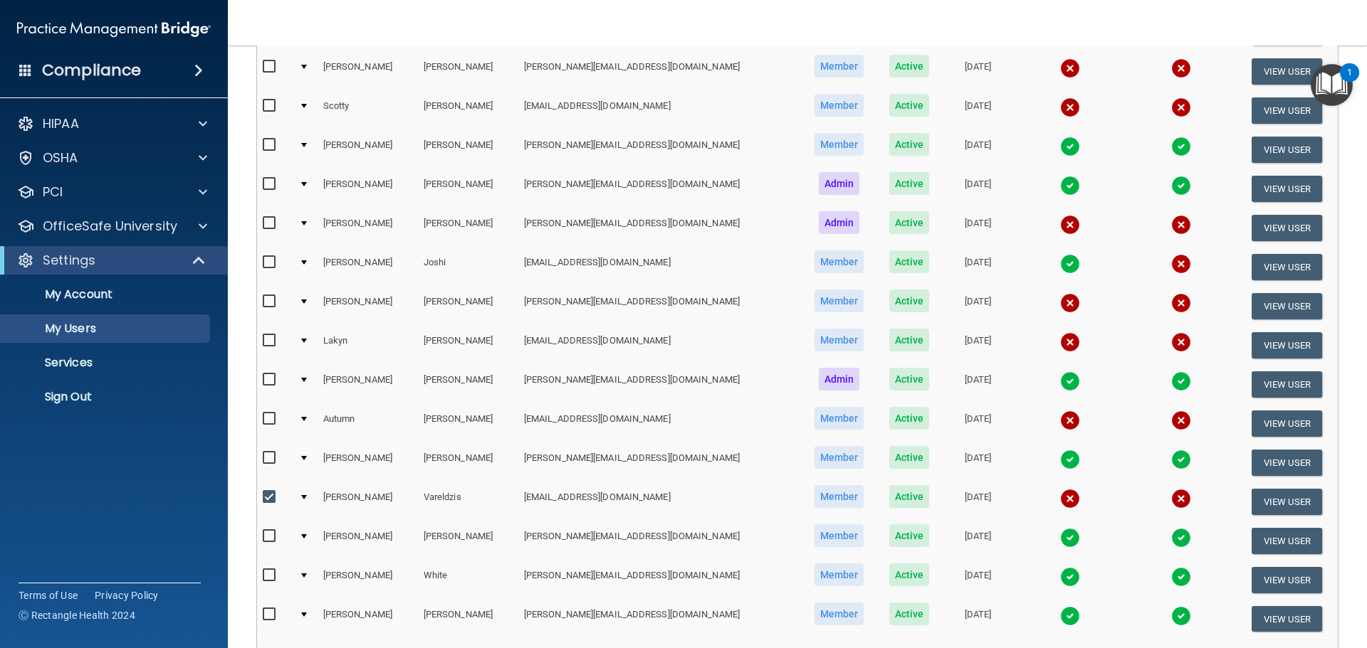
scroll to position [286, 0]
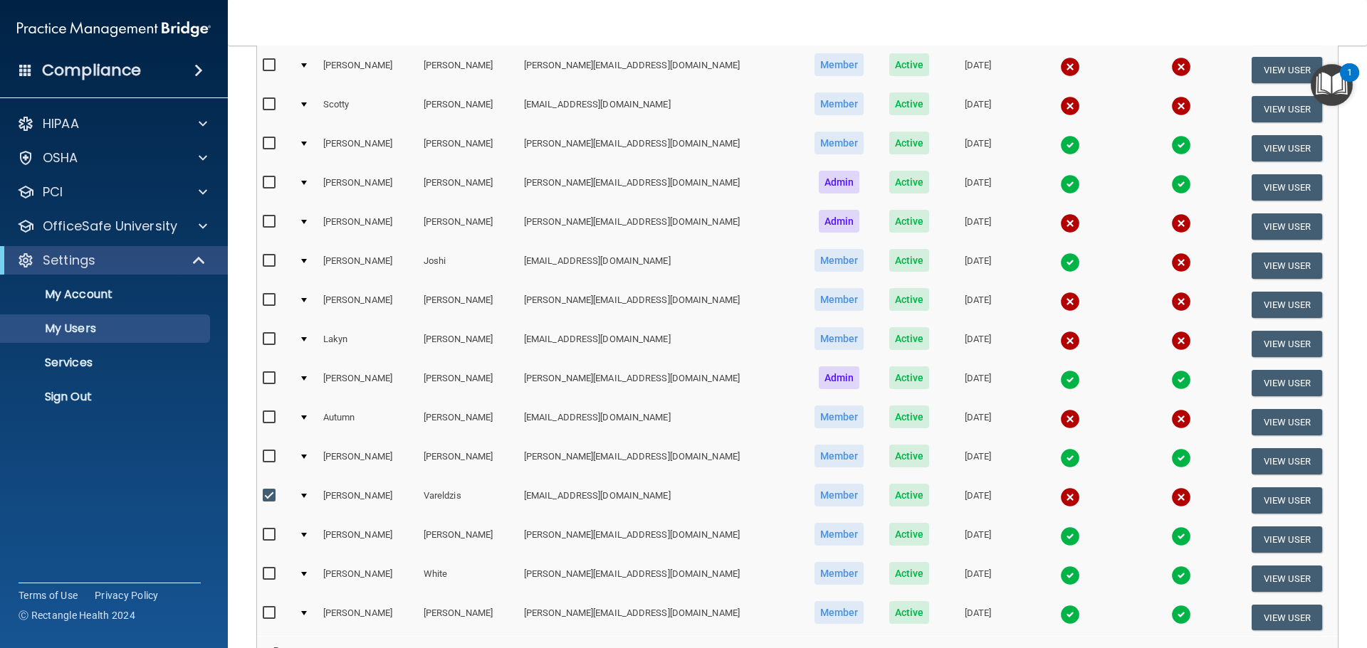
click at [274, 495] on input "checkbox" at bounding box center [271, 495] width 16 height 11
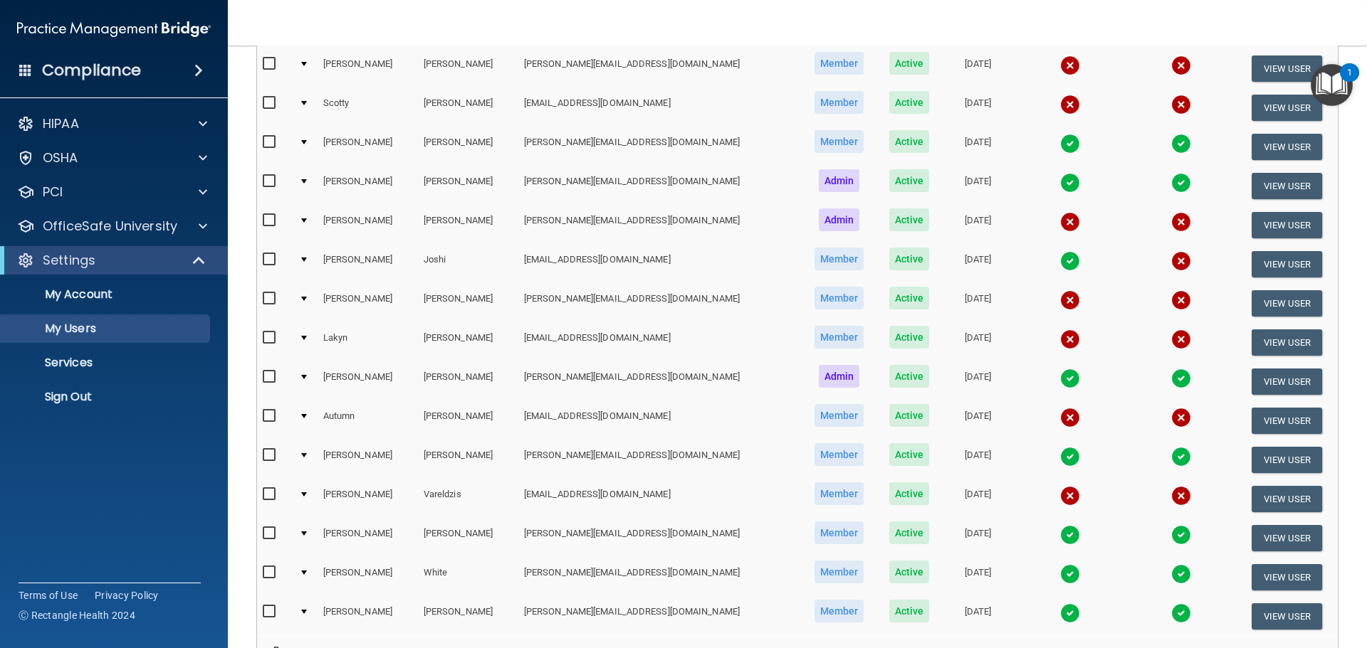
scroll to position [285, 0]
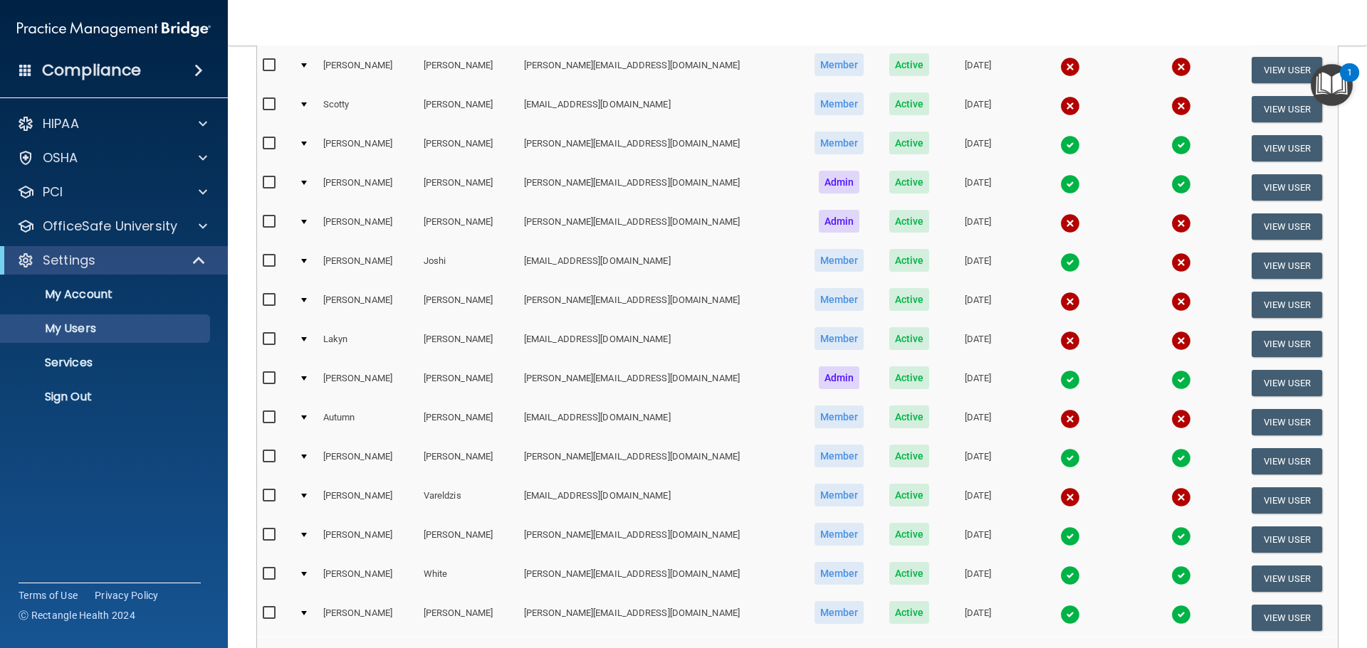
click at [307, 497] on div at bounding box center [304, 496] width 6 height 4
click at [307, 496] on div at bounding box center [304, 496] width 6 height 4
click at [277, 496] on input "checkbox" at bounding box center [271, 495] width 16 height 11
checkbox input "true"
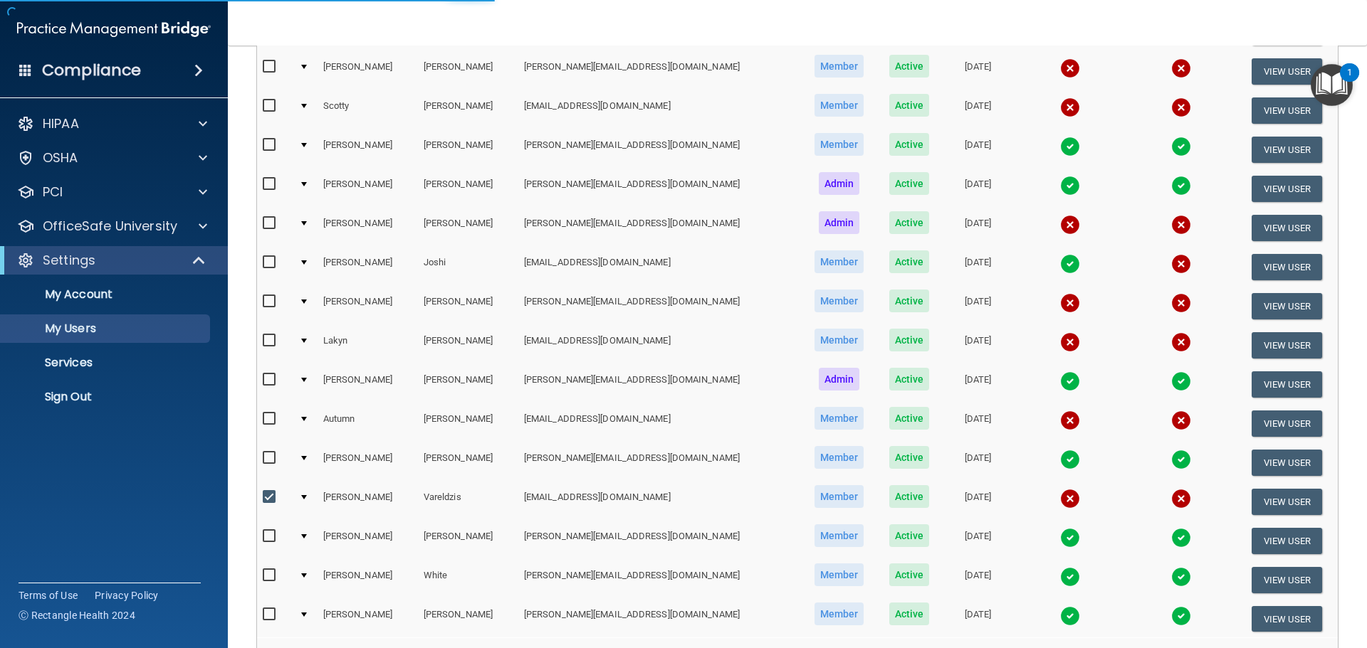
scroll to position [286, 0]
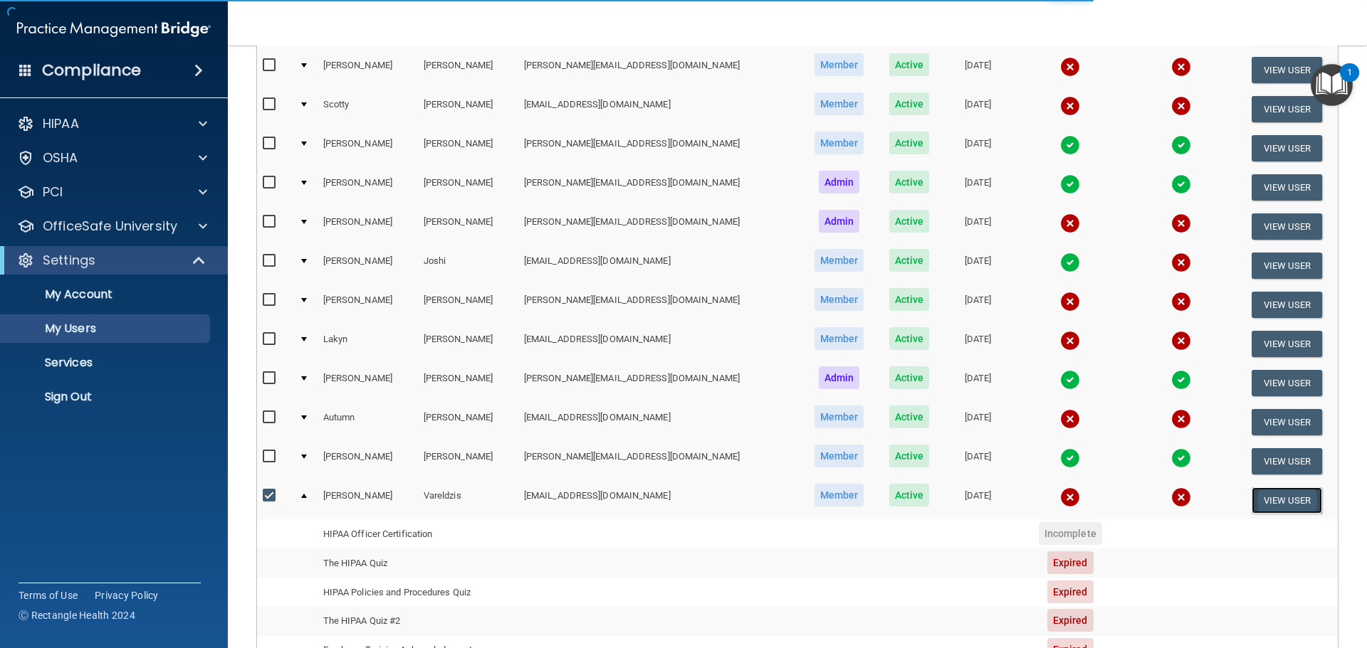
click at [1251, 504] on button "View User" at bounding box center [1286, 501] width 70 height 26
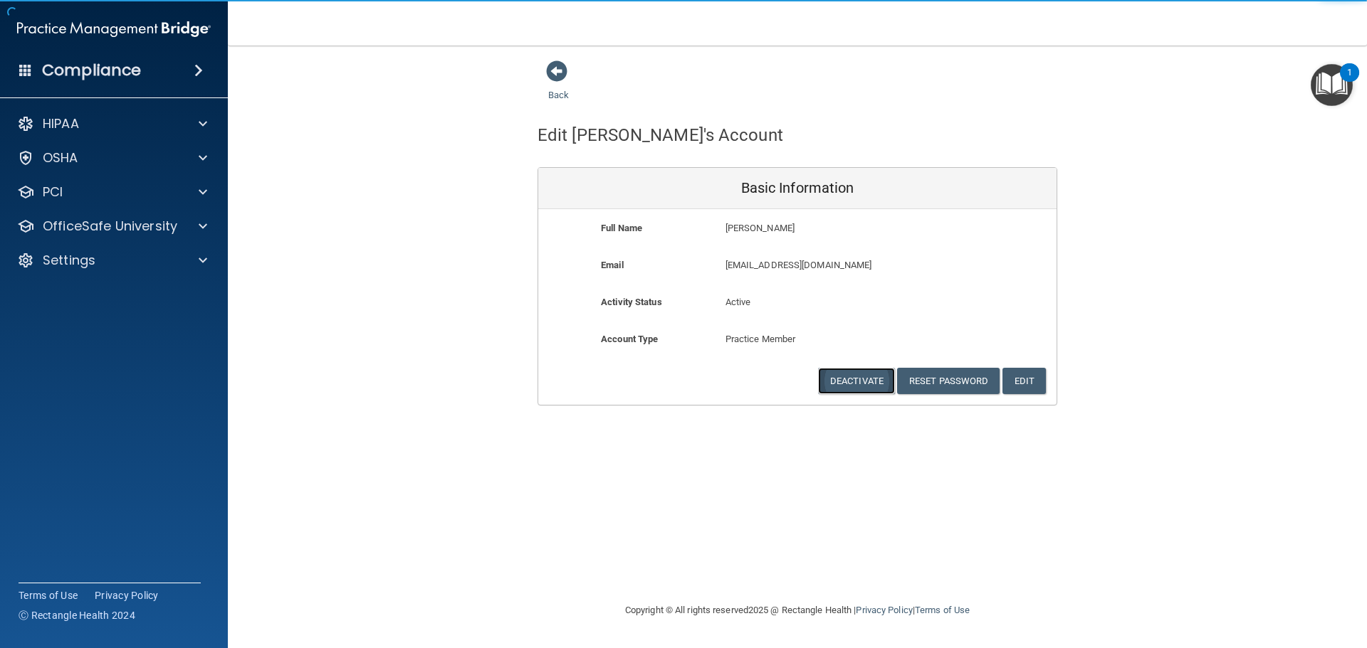
click at [868, 378] on button "Deactivate" at bounding box center [856, 381] width 77 height 26
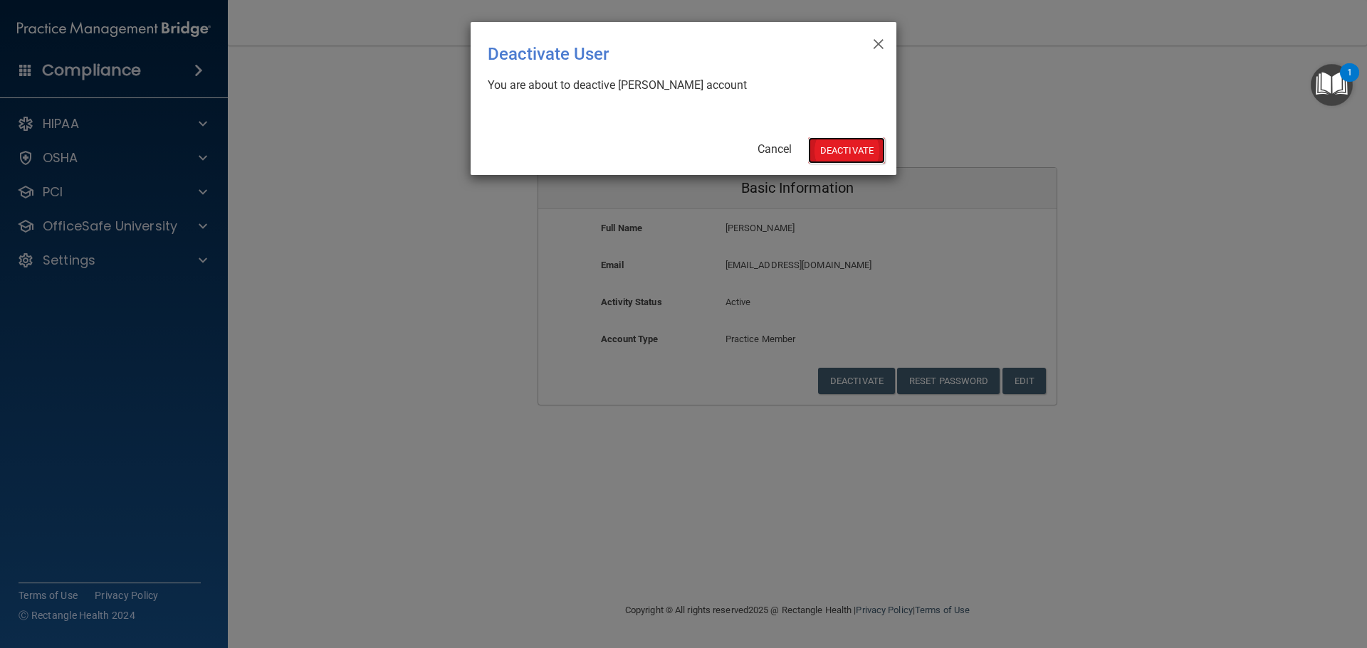
click at [866, 157] on button "Deactivate" at bounding box center [846, 150] width 77 height 26
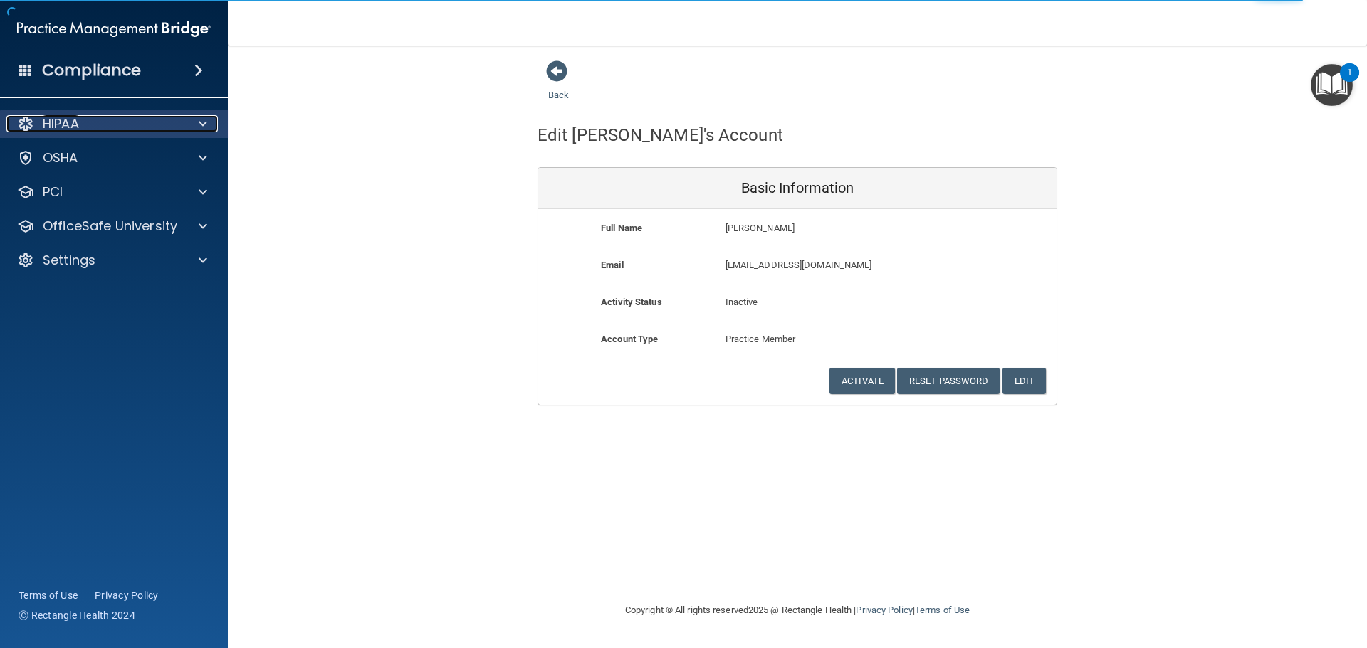
click at [197, 131] on div at bounding box center [201, 123] width 36 height 17
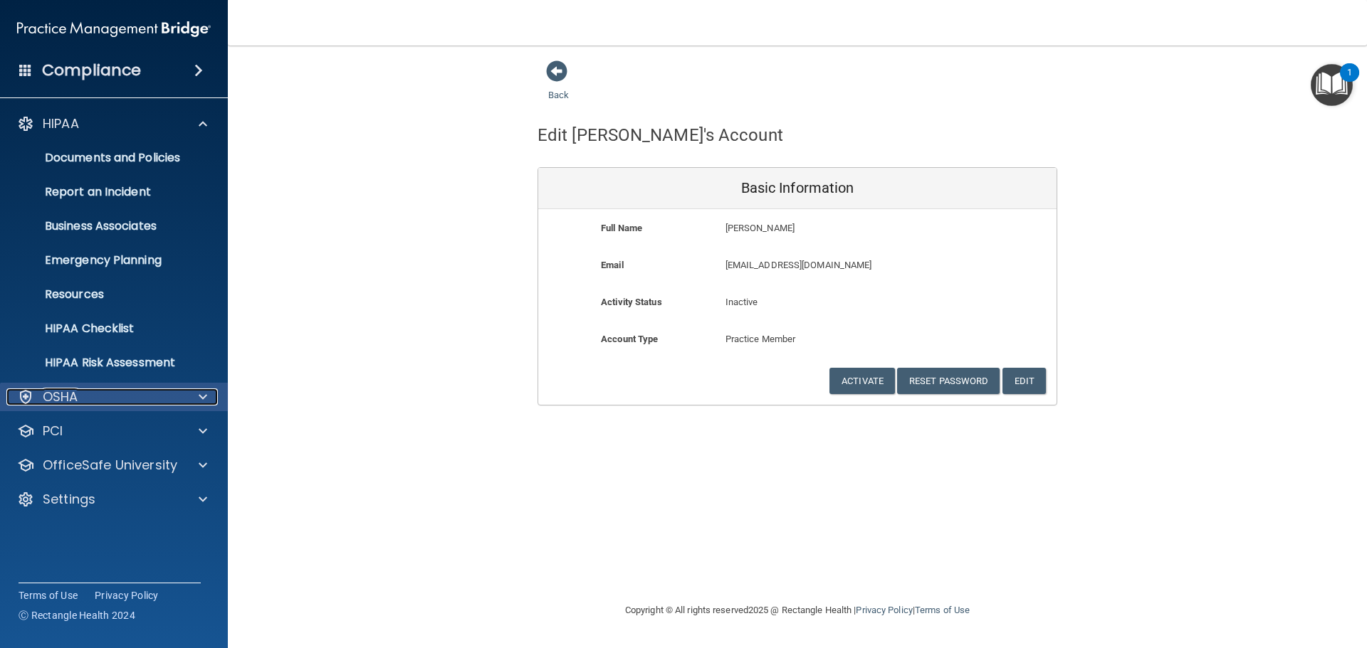
click at [191, 389] on div at bounding box center [201, 397] width 36 height 17
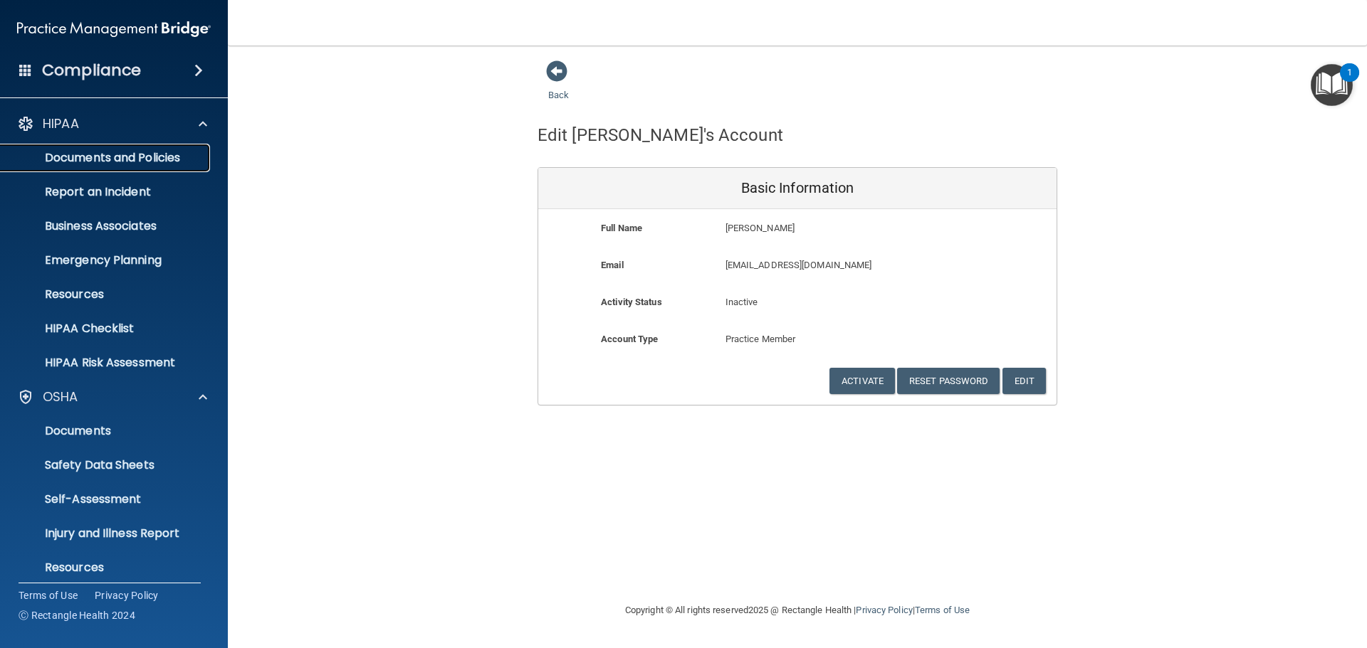
click at [103, 162] on p "Documents and Policies" at bounding box center [106, 158] width 194 height 14
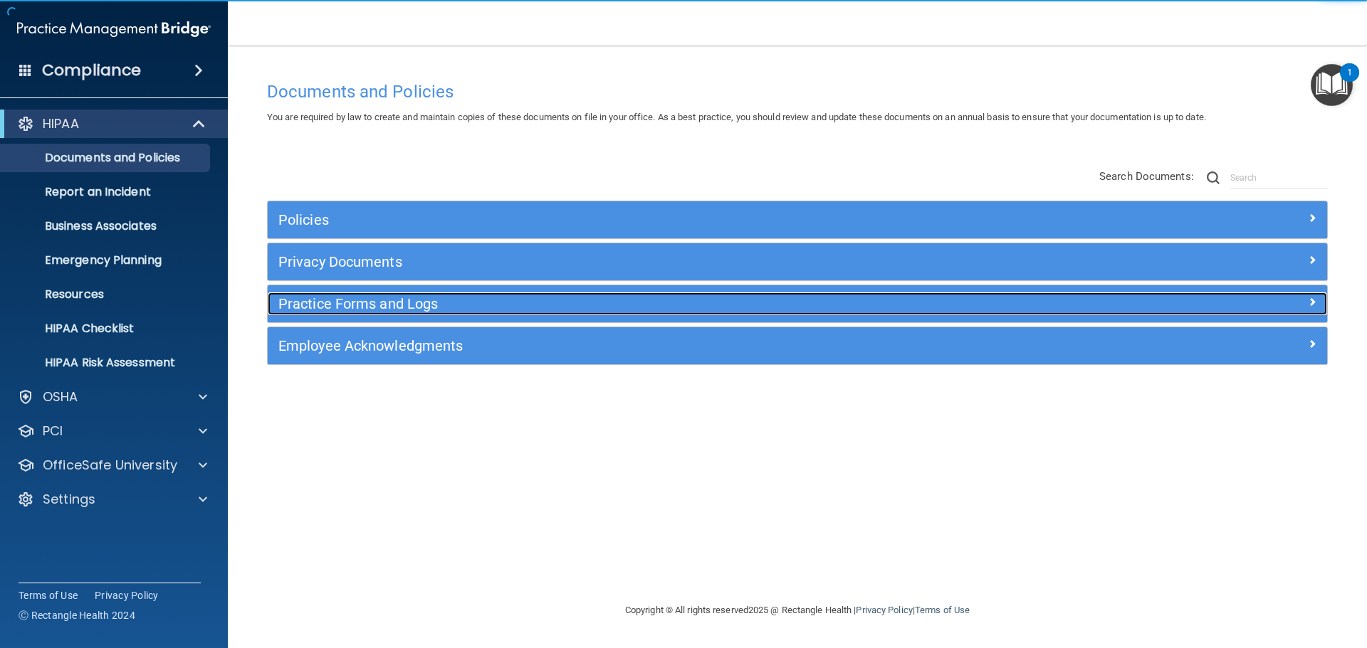
click at [350, 298] on h5 "Practice Forms and Logs" at bounding box center [664, 304] width 773 height 16
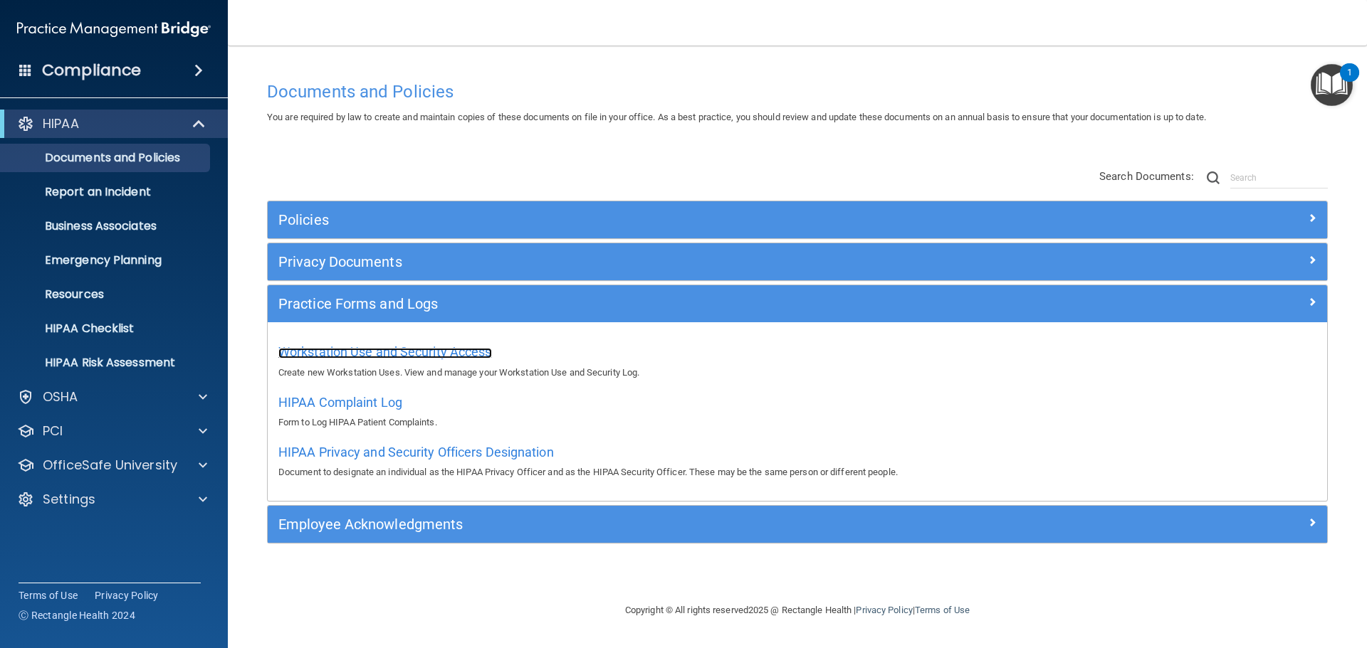
click at [330, 346] on span "Workstation Use and Security Access" at bounding box center [385, 352] width 214 height 15
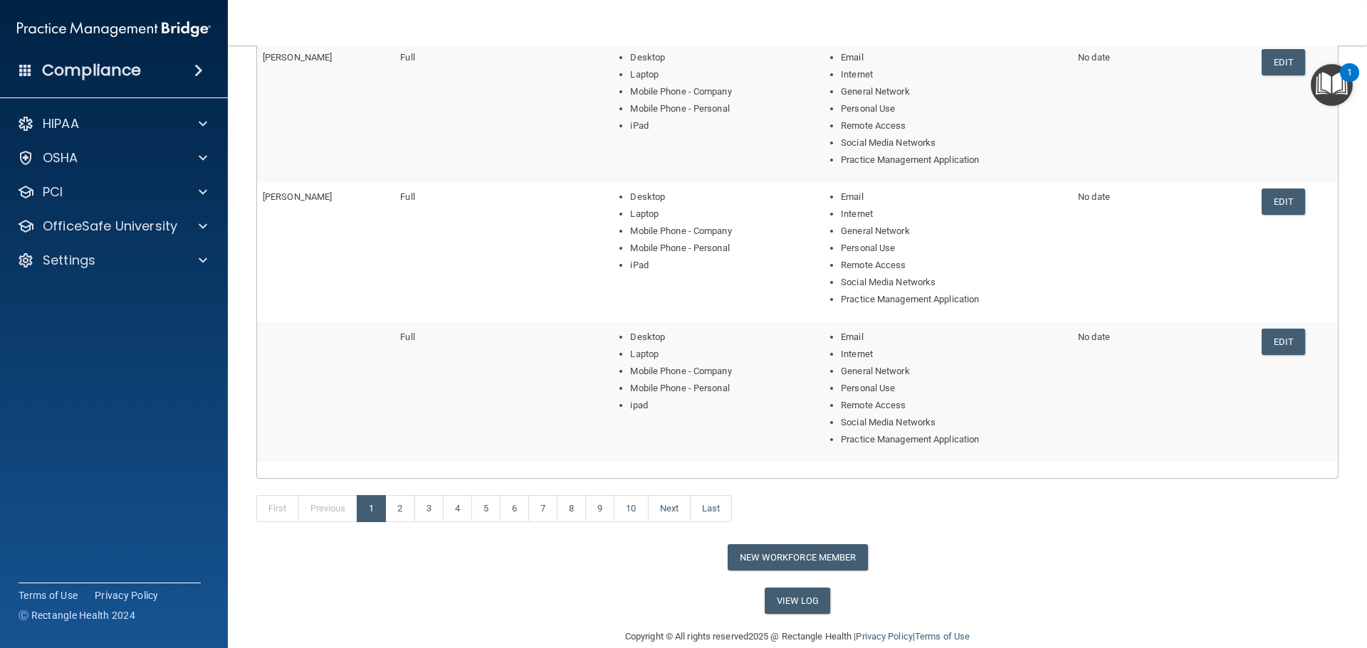
scroll to position [521, 0]
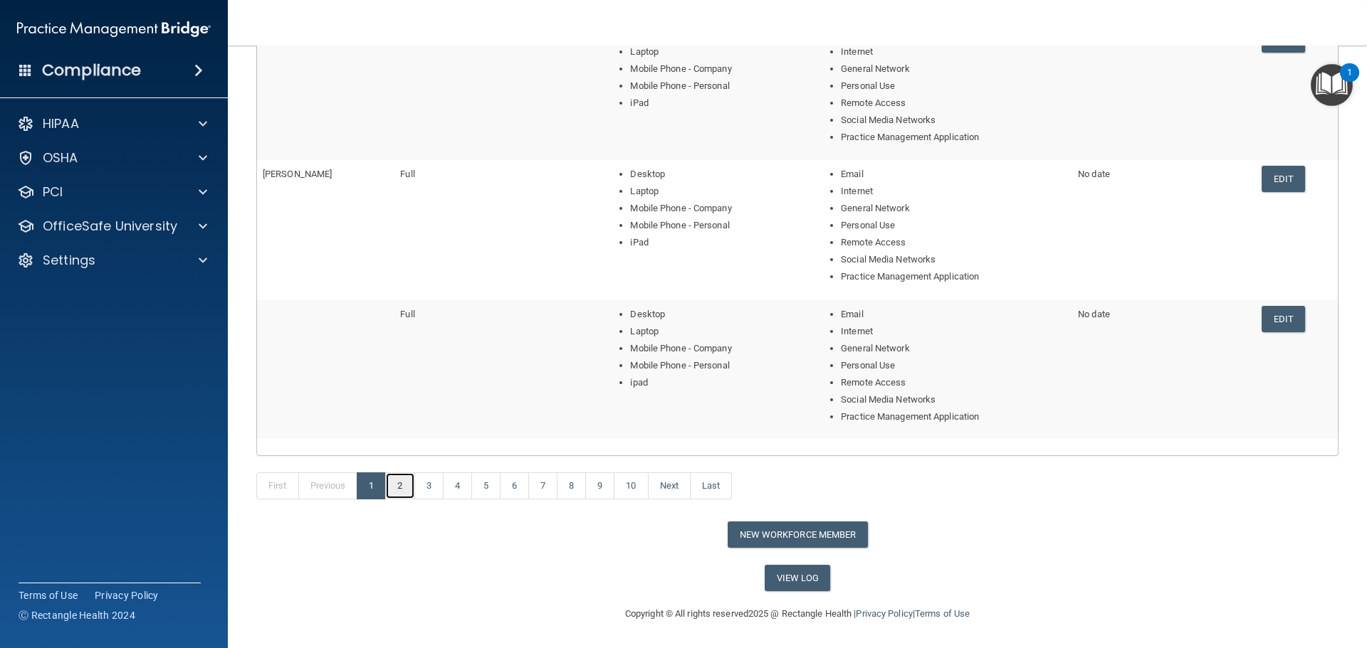
click at [409, 493] on link "2" at bounding box center [399, 486] width 29 height 27
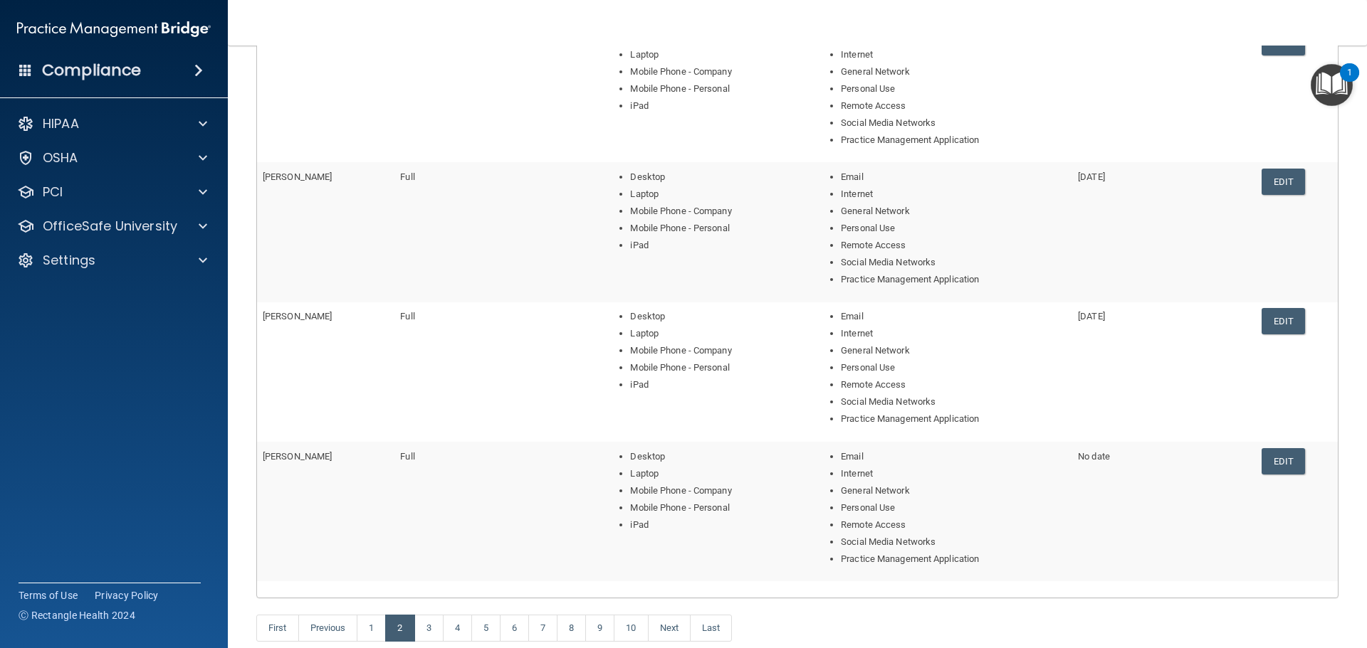
scroll to position [521, 0]
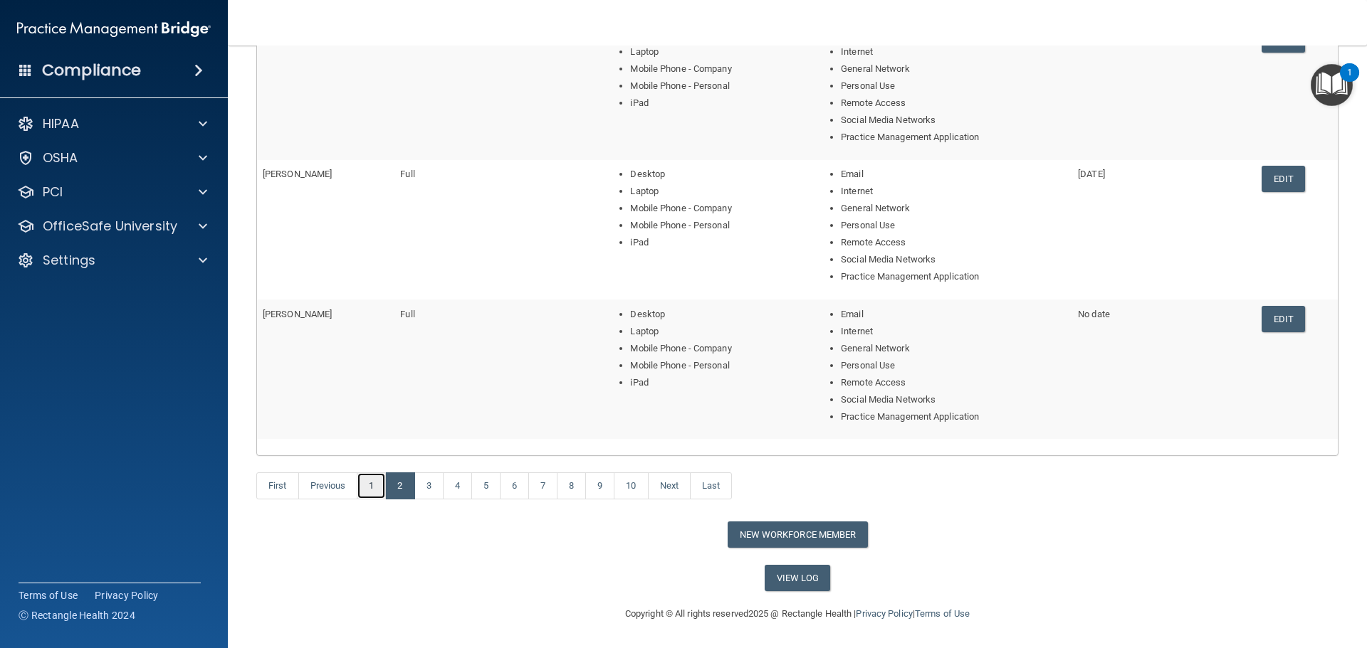
click at [369, 495] on link "1" at bounding box center [371, 486] width 29 height 27
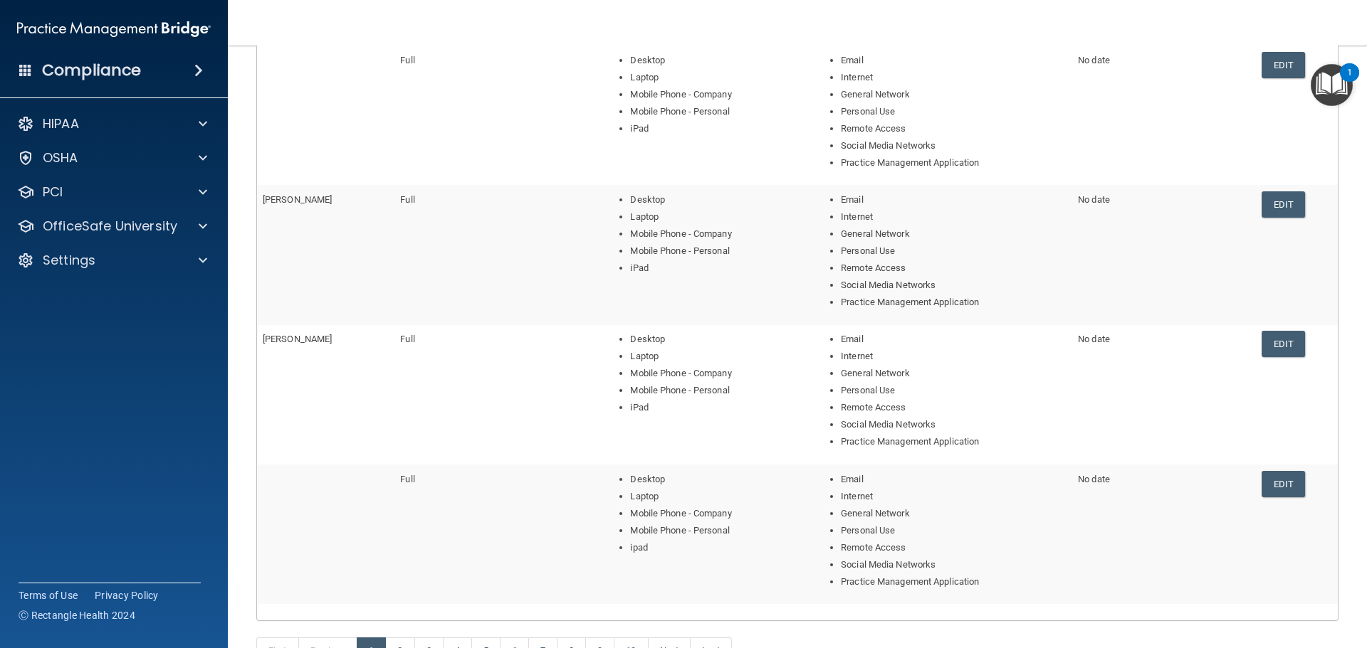
scroll to position [521, 0]
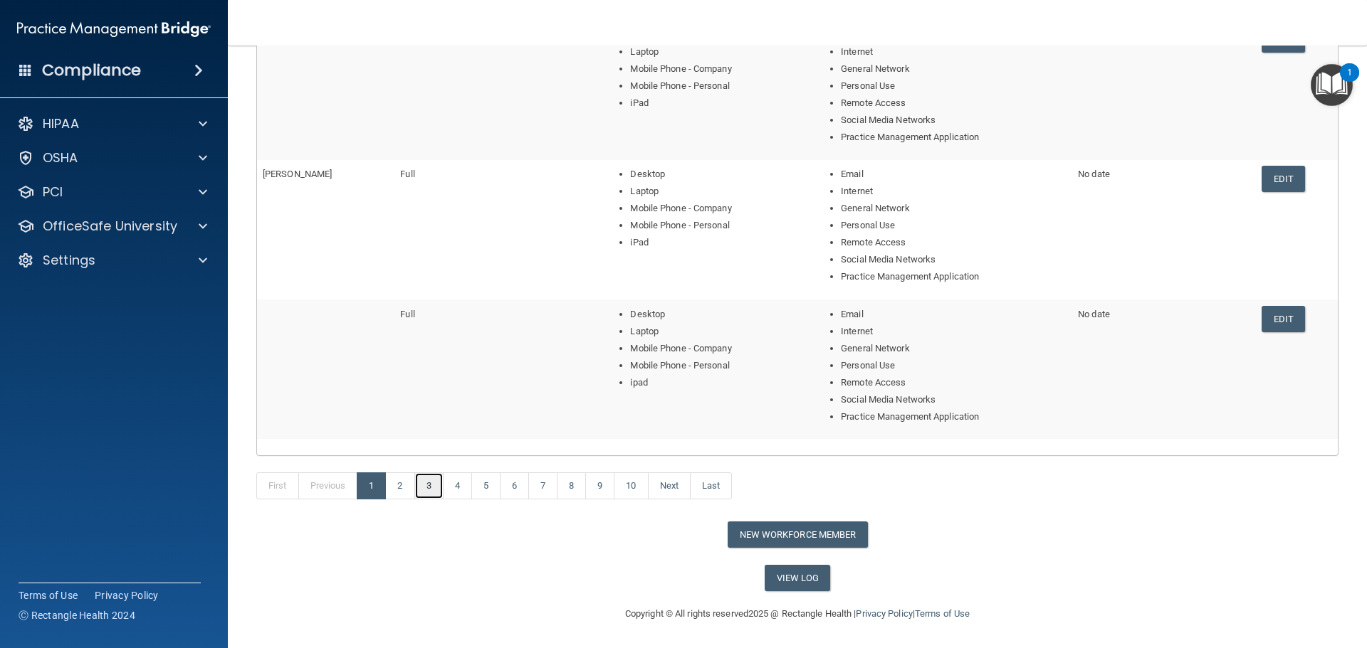
click at [424, 495] on link "3" at bounding box center [428, 486] width 29 height 27
